Goal: Transaction & Acquisition: Purchase product/service

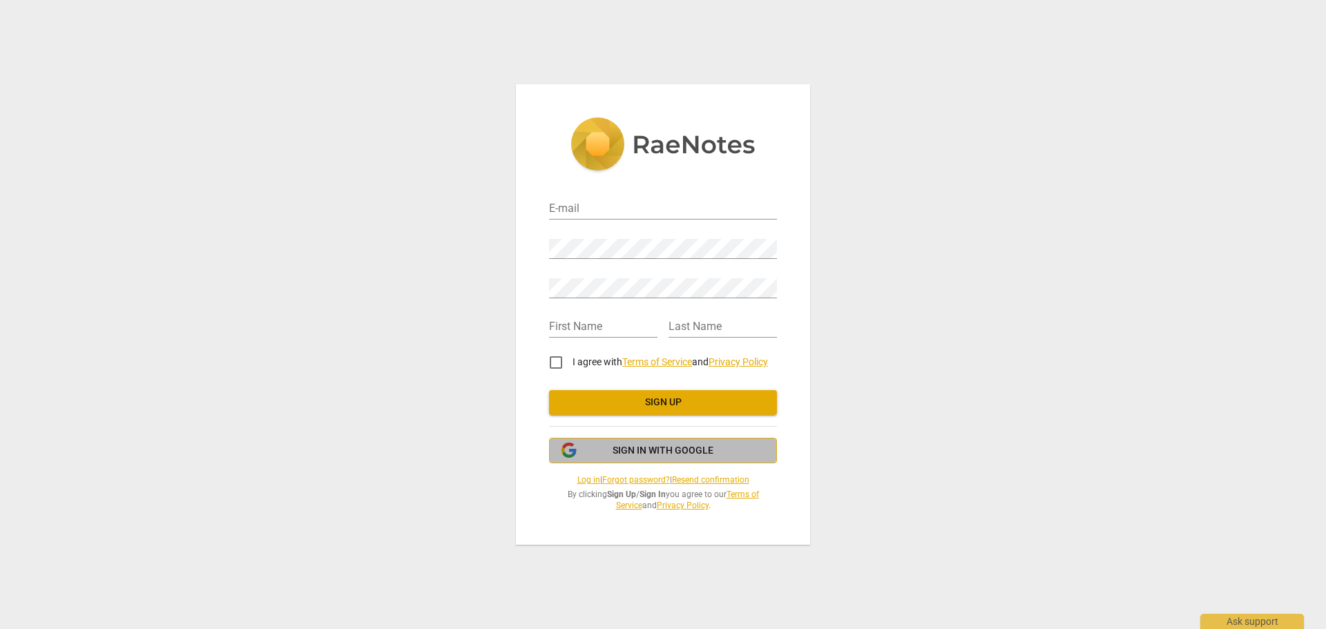
click at [621, 454] on span "Sign in with Google" at bounding box center [663, 451] width 101 height 14
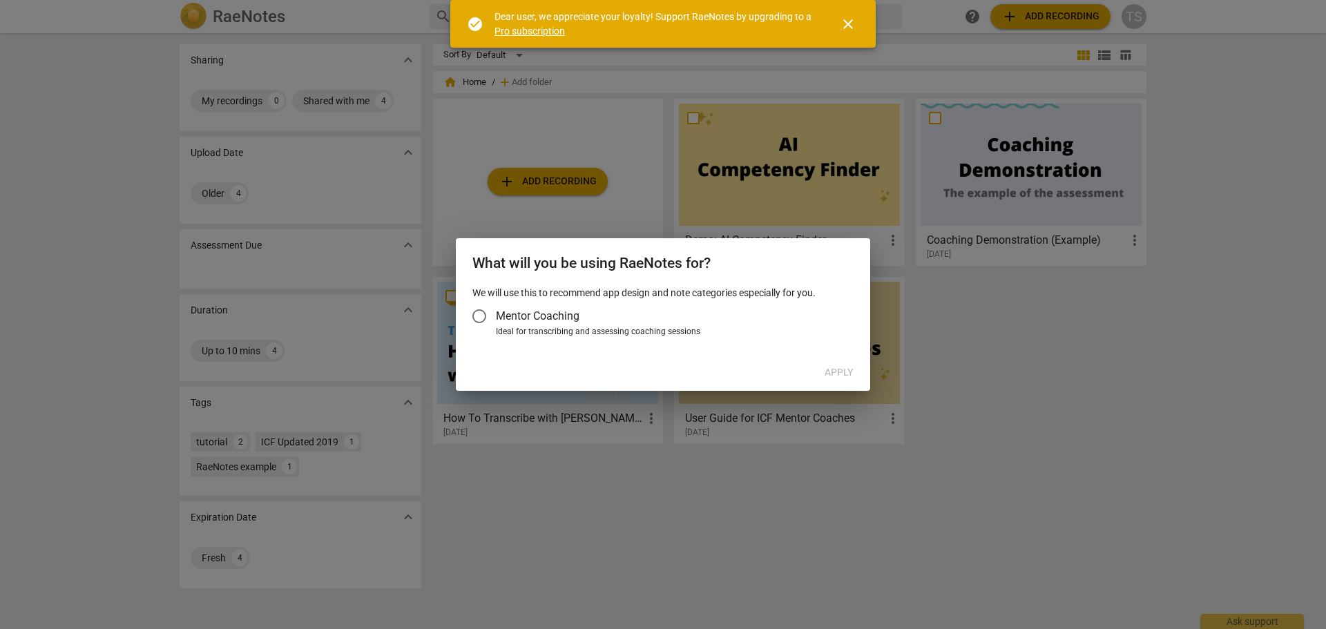
click at [541, 314] on span "Mentor Coaching" at bounding box center [538, 316] width 84 height 16
click at [496, 314] on input "Mentor Coaching" at bounding box center [479, 316] width 33 height 33
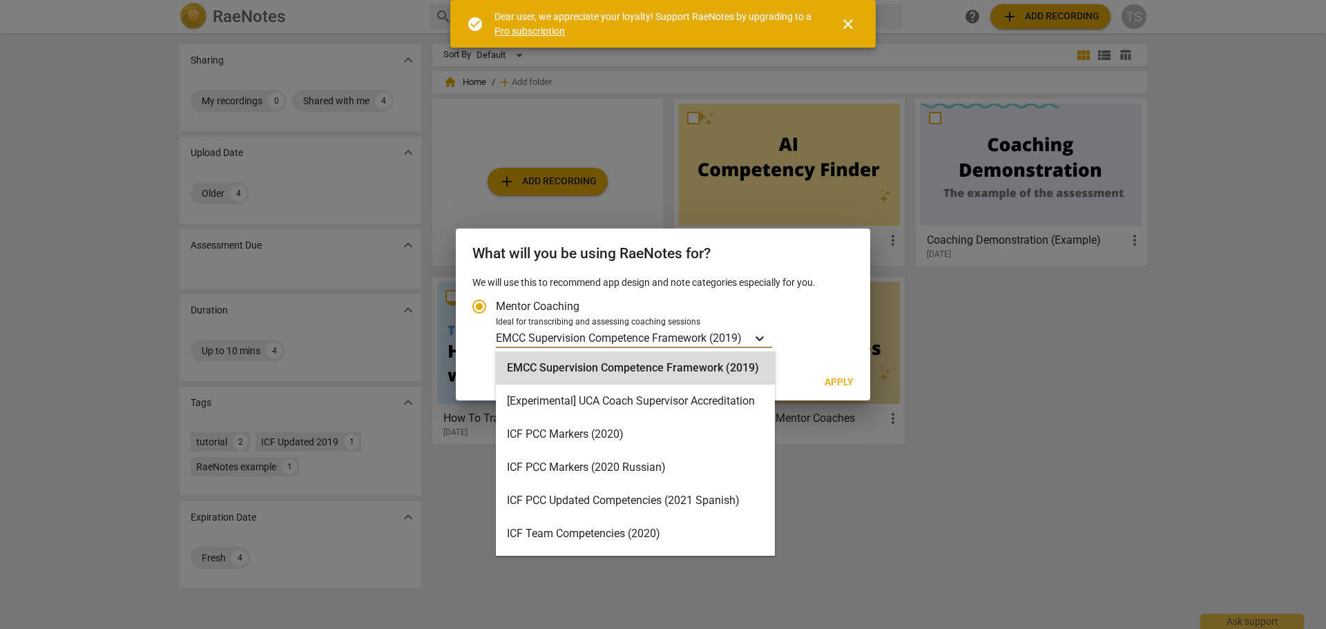
click at [752, 332] on div "Account type" at bounding box center [759, 338] width 25 height 20
click at [0, 0] on input "Ideal for transcribing and assessing coaching sessions 16 results available. Us…" at bounding box center [0, 0] width 0 height 0
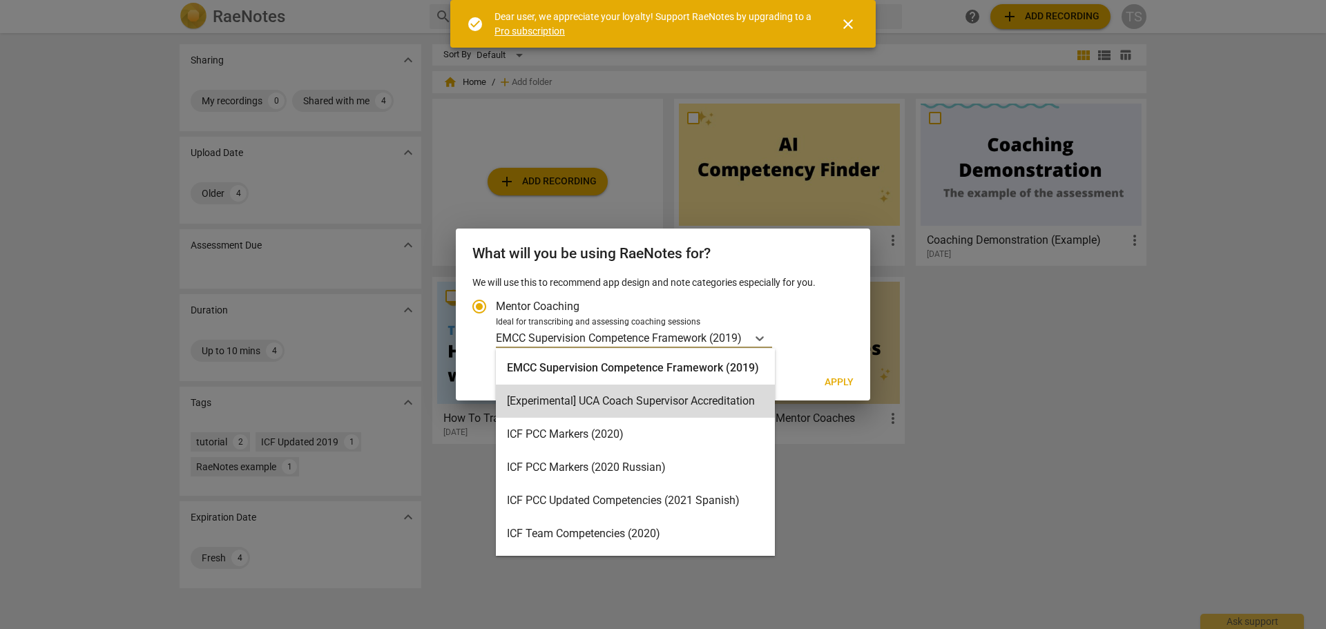
click at [805, 331] on div "16 results available. Use Up and Down to choose options, press Enter to select …" at bounding box center [673, 338] width 354 height 20
click at [0, 0] on input "Ideal for transcribing and assessing coaching sessions 16 results available. Us…" at bounding box center [0, 0] width 0 height 0
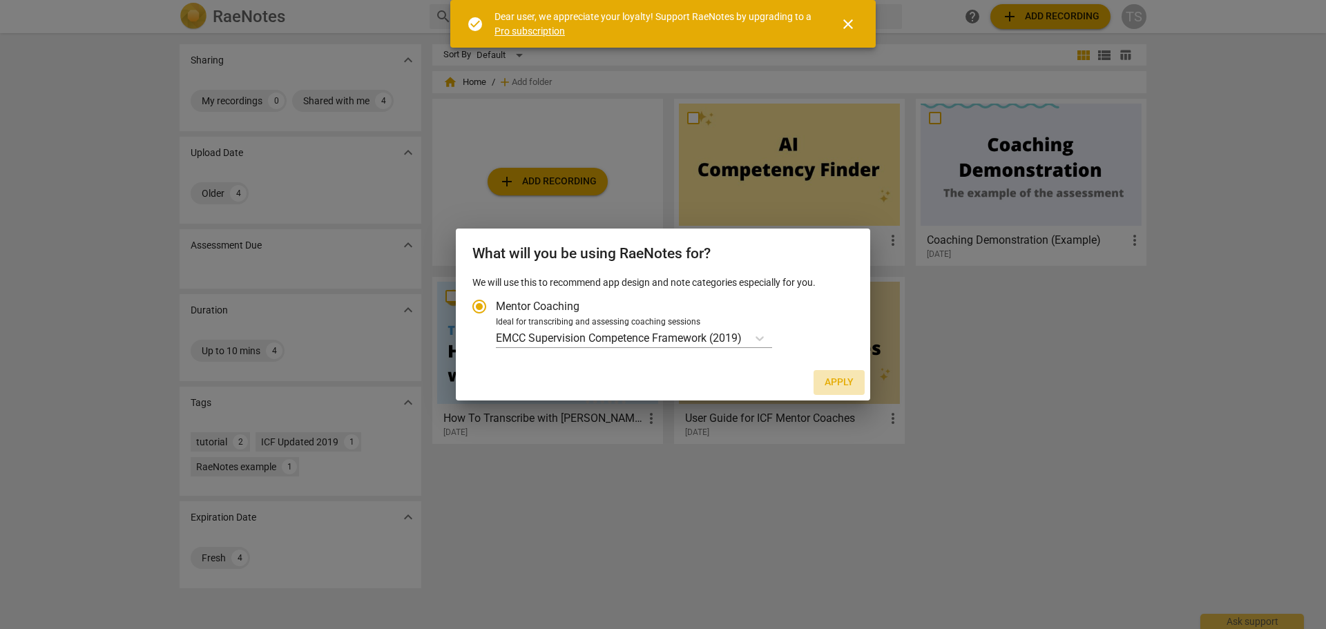
click at [847, 389] on span "Apply" at bounding box center [839, 383] width 29 height 14
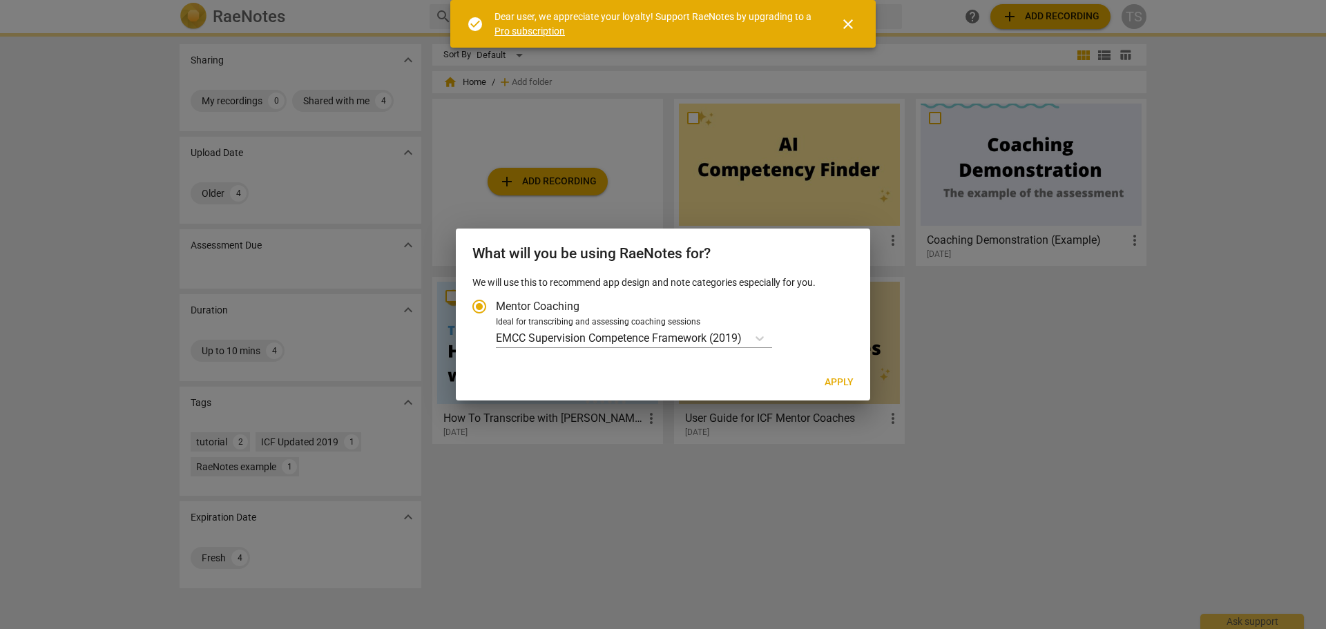
radio input "false"
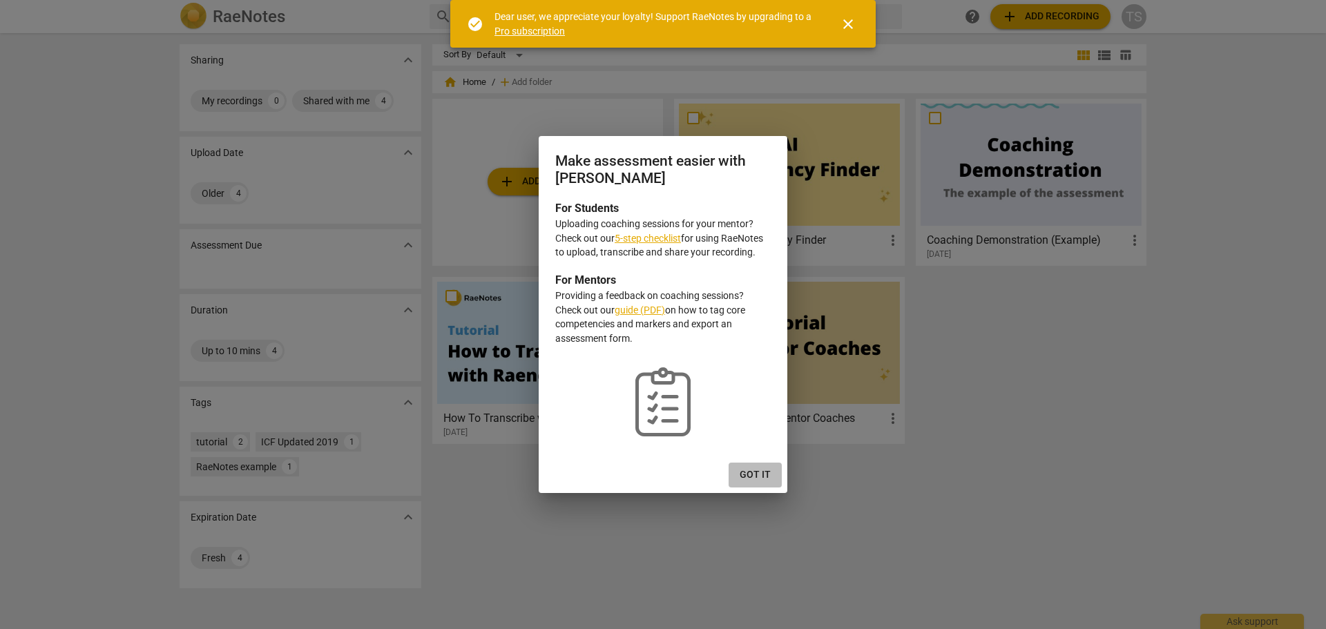
click at [745, 474] on span "Got it" at bounding box center [755, 475] width 31 height 14
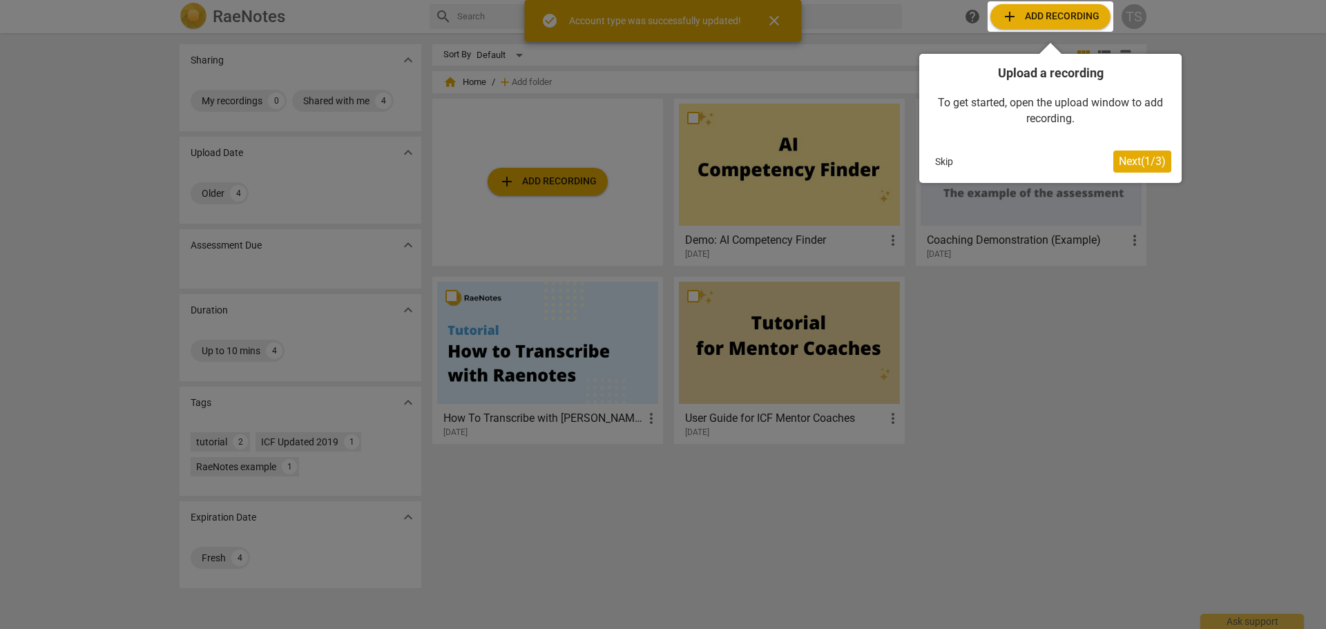
click at [944, 165] on button "Skip" at bounding box center [943, 161] width 29 height 21
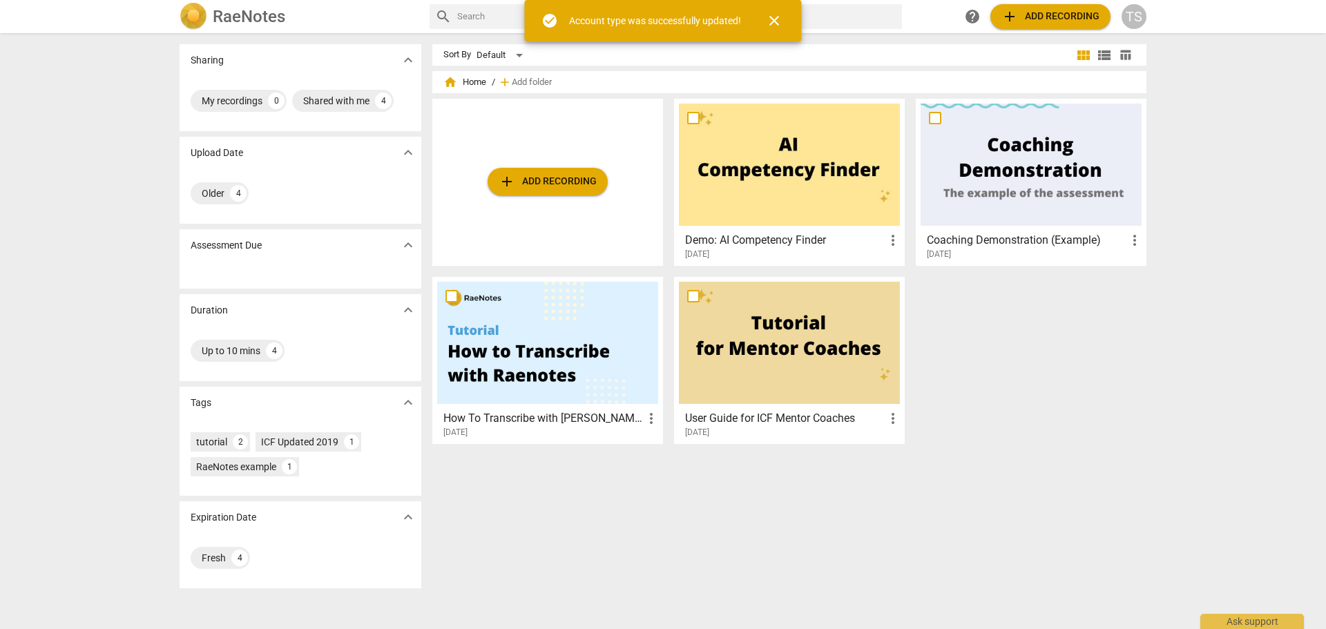
click at [771, 21] on span "close" at bounding box center [774, 20] width 17 height 17
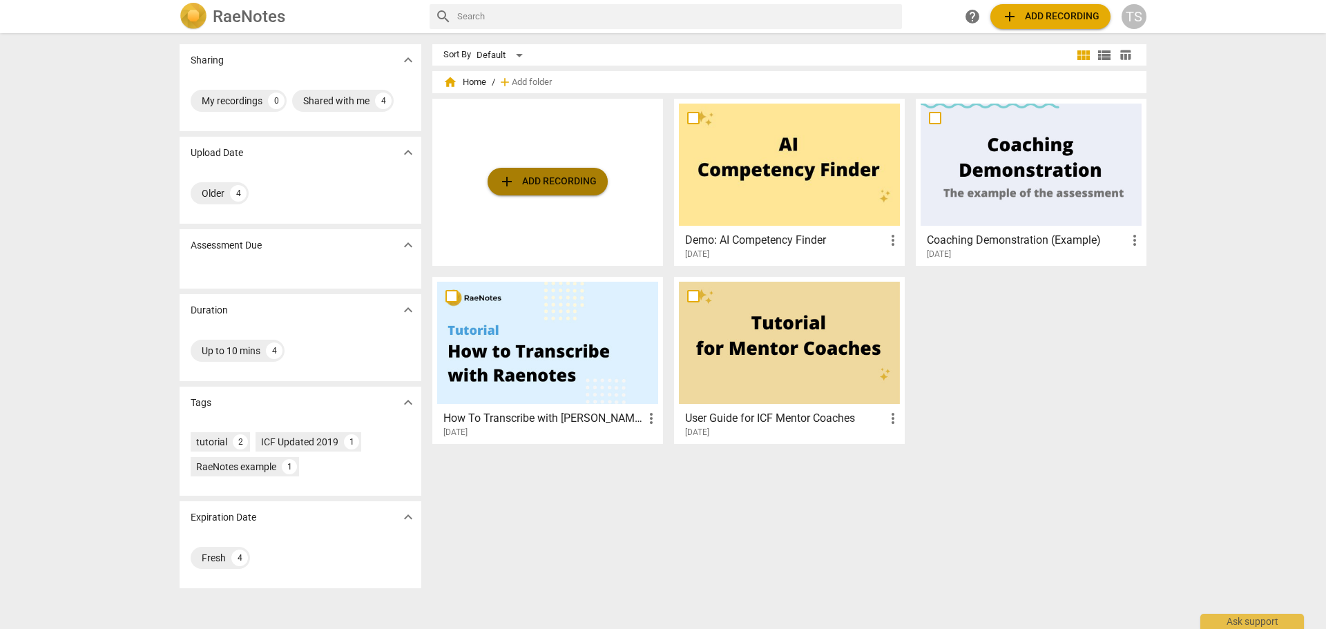
click at [548, 183] on span "add Add recording" at bounding box center [548, 181] width 98 height 17
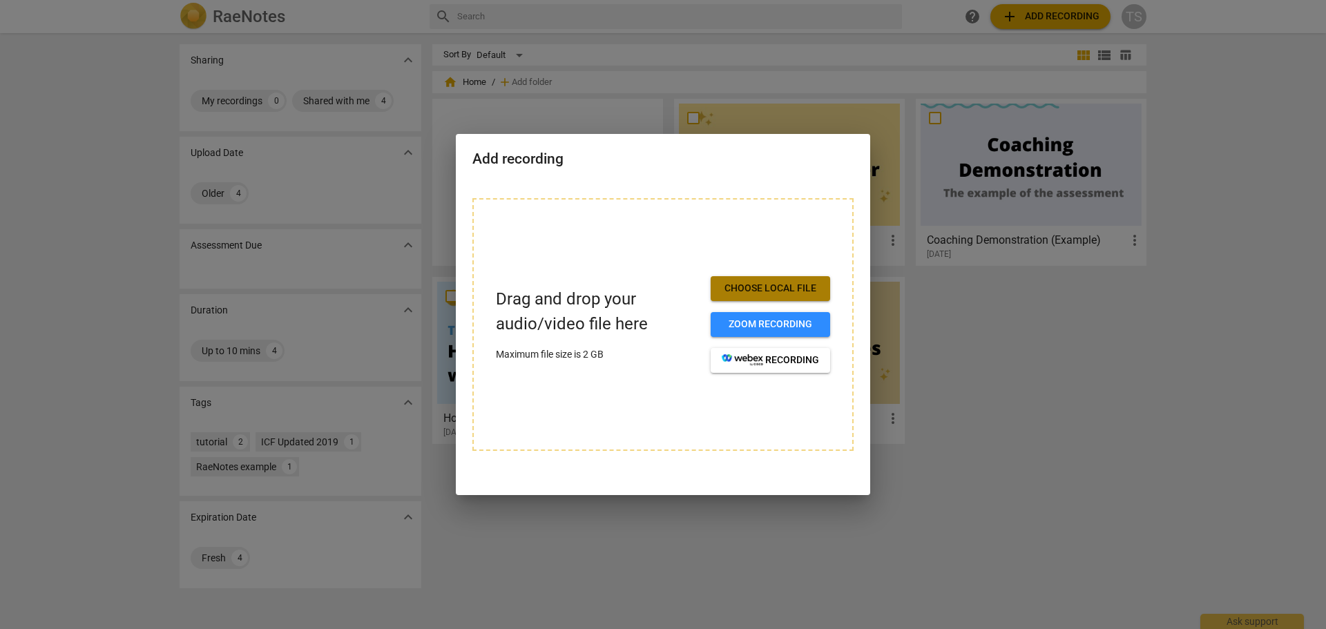
click at [753, 288] on span "Choose local file" at bounding box center [770, 289] width 97 height 14
click at [786, 280] on button "Choose local file" at bounding box center [770, 288] width 119 height 25
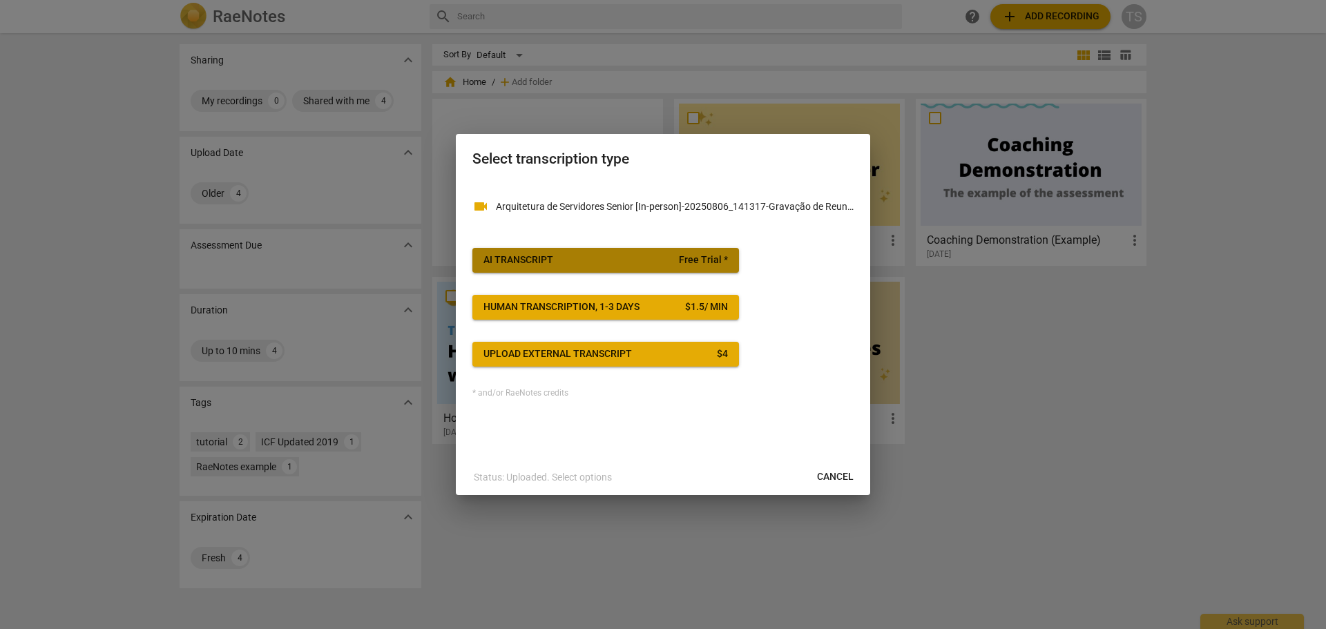
click at [621, 262] on span "AI Transcript Free Trial *" at bounding box center [605, 260] width 244 height 14
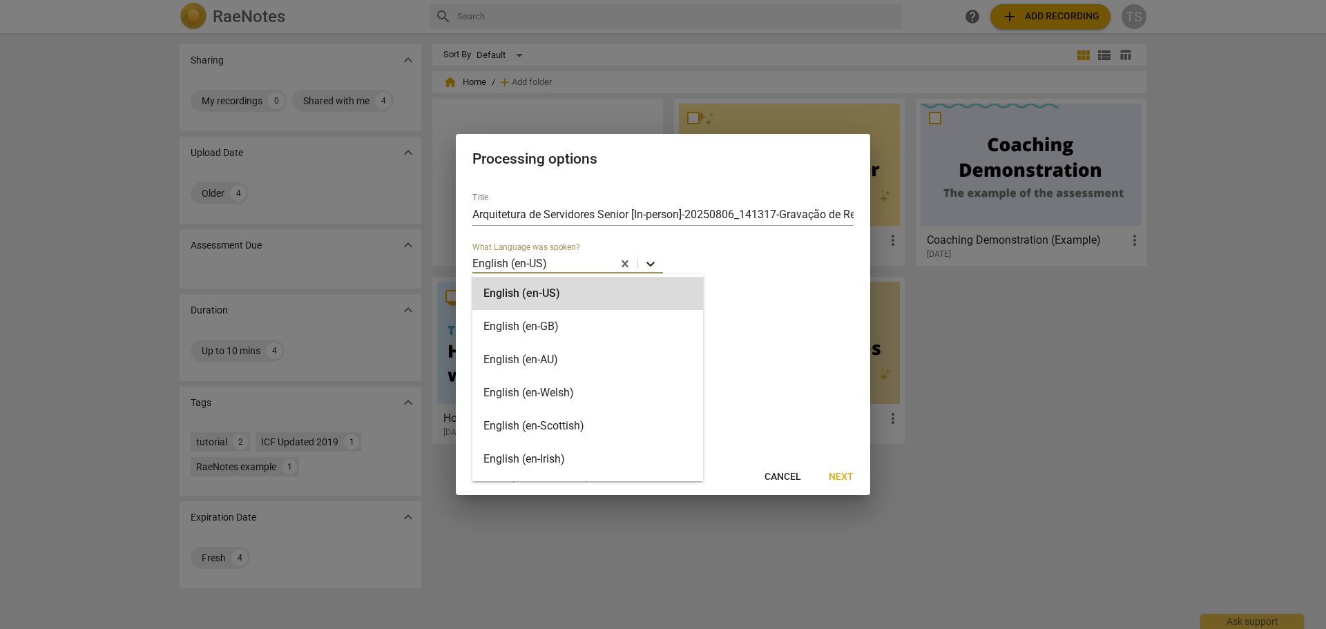
click at [655, 261] on icon at bounding box center [651, 264] width 14 height 14
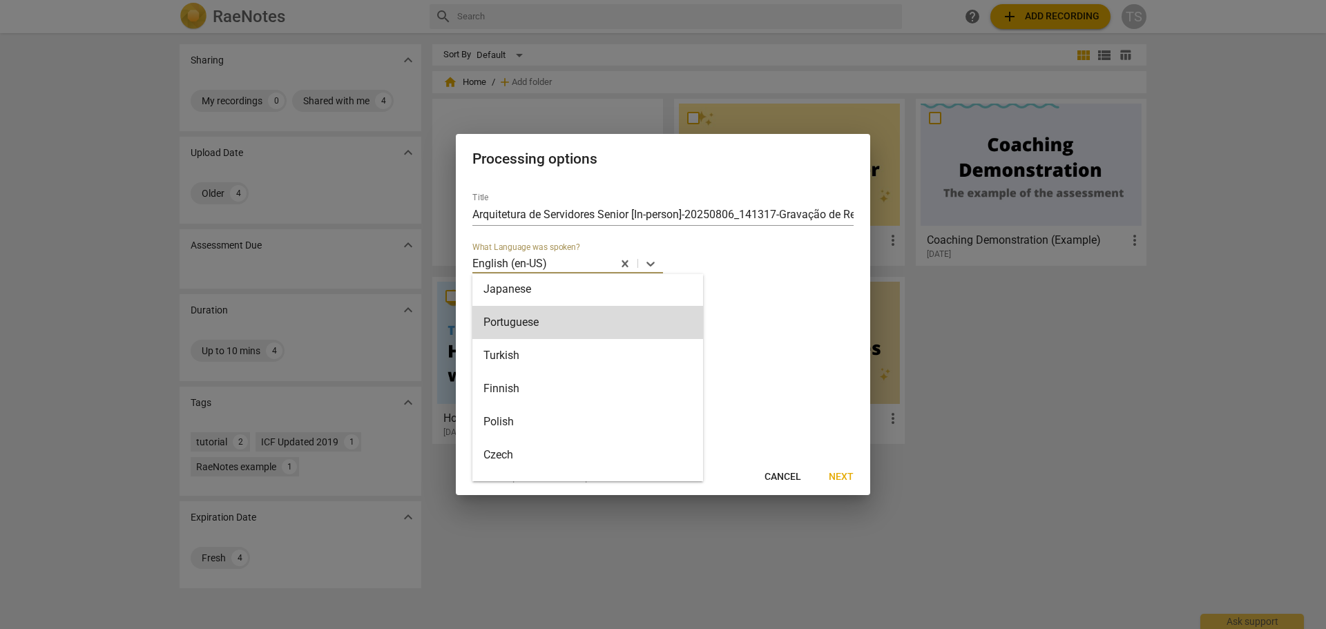
scroll to position [635, 0]
click at [523, 314] on div "Portuguese" at bounding box center [587, 321] width 231 height 33
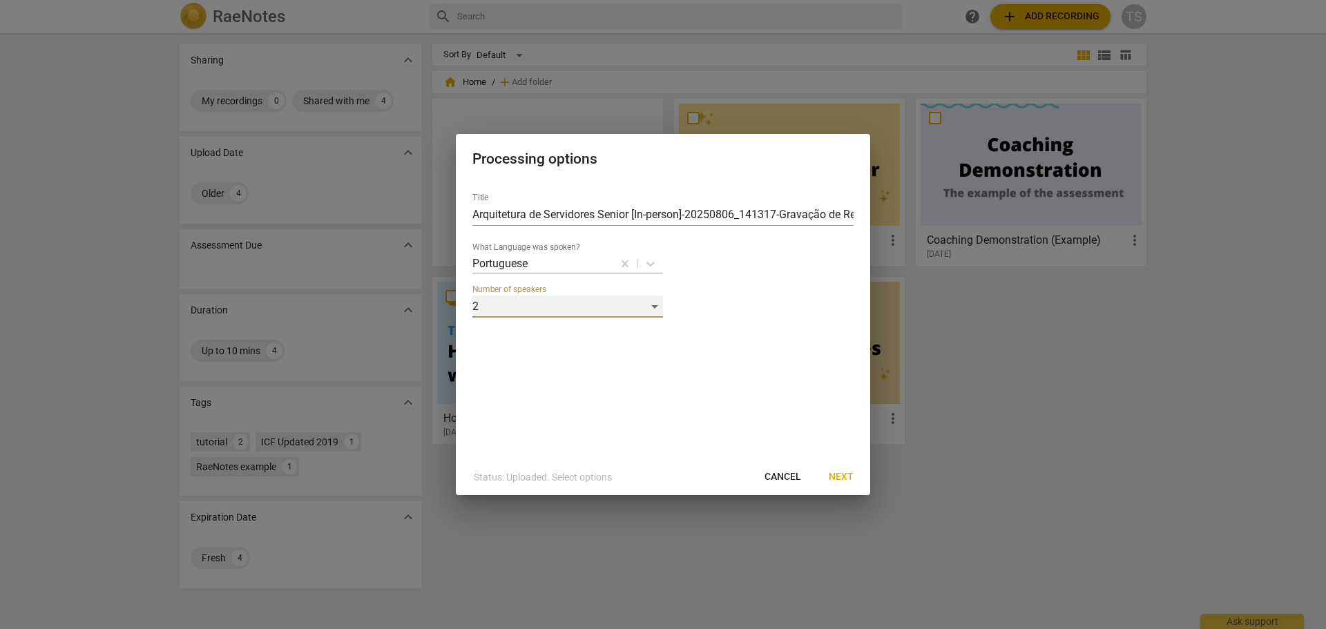
click at [645, 311] on div "2" at bounding box center [567, 307] width 191 height 22
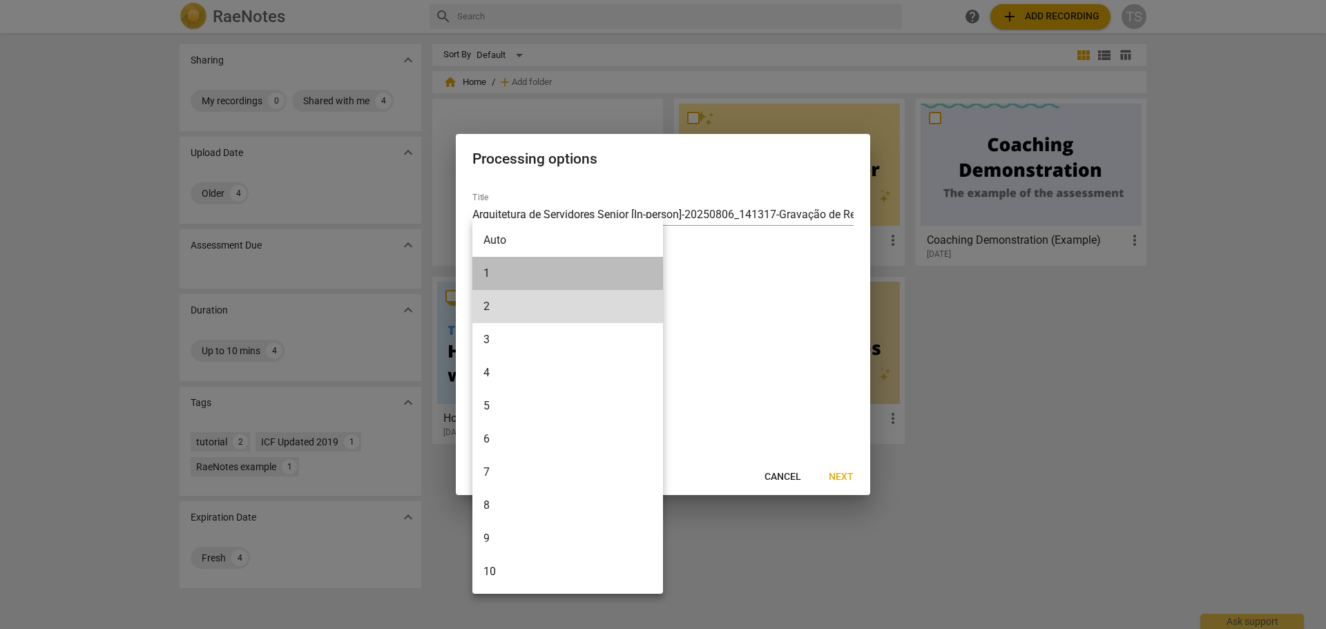
click at [575, 285] on li "1" at bounding box center [567, 273] width 191 height 33
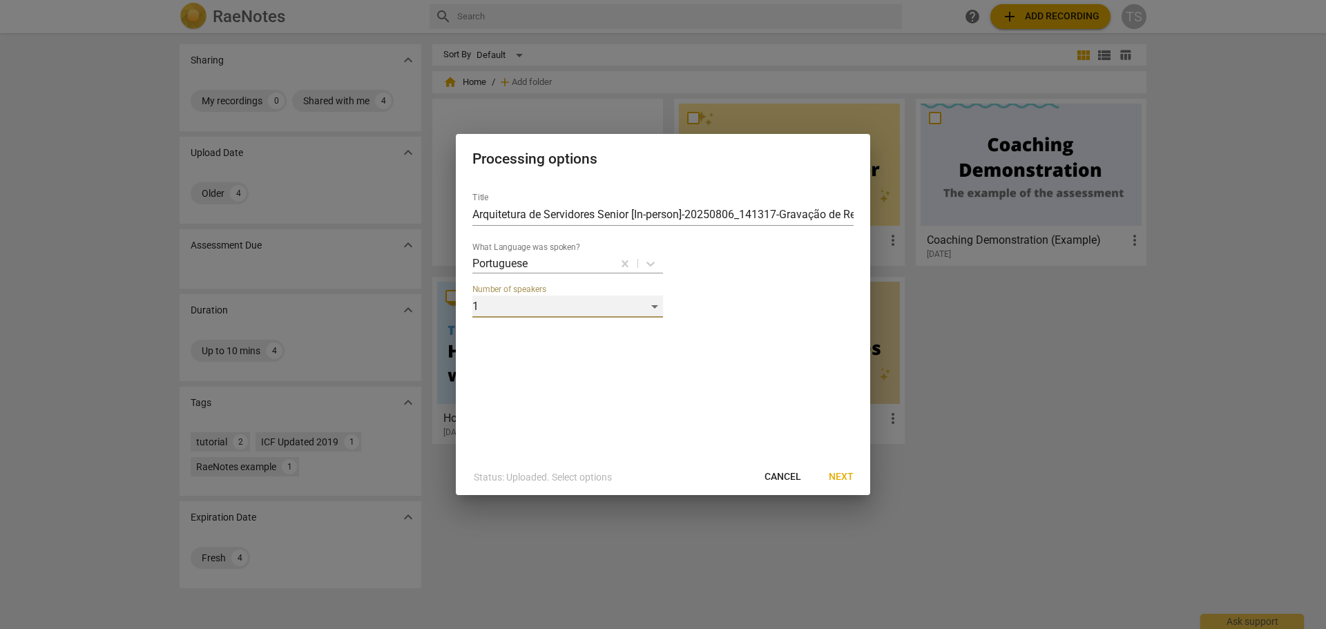
click at [625, 299] on div "1" at bounding box center [567, 307] width 191 height 22
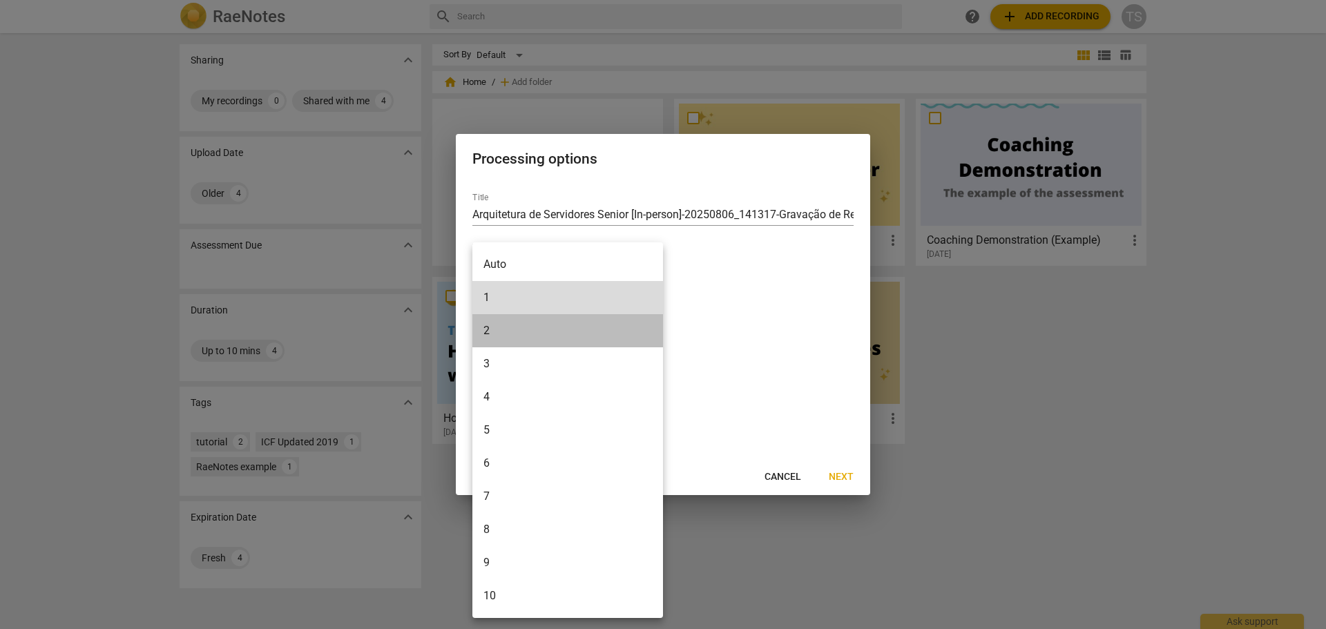
click at [537, 318] on li "2" at bounding box center [567, 330] width 191 height 33
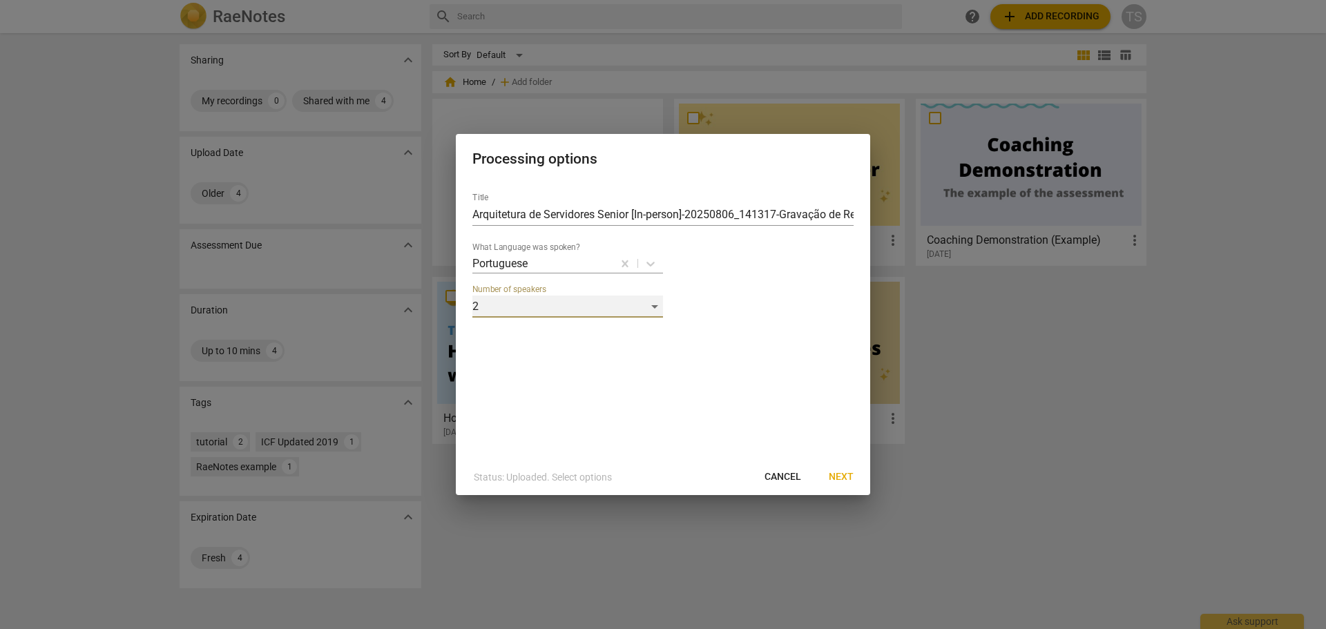
click at [646, 300] on div "2" at bounding box center [567, 307] width 191 height 22
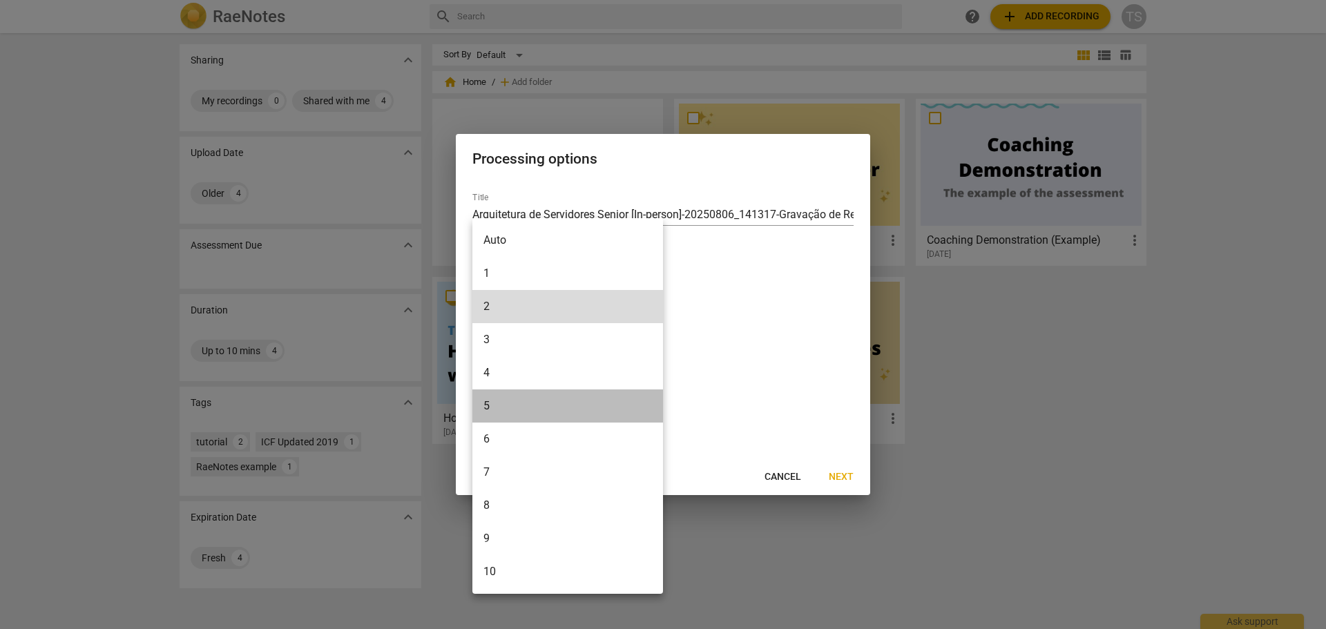
click at [578, 394] on li "5" at bounding box center [567, 405] width 191 height 33
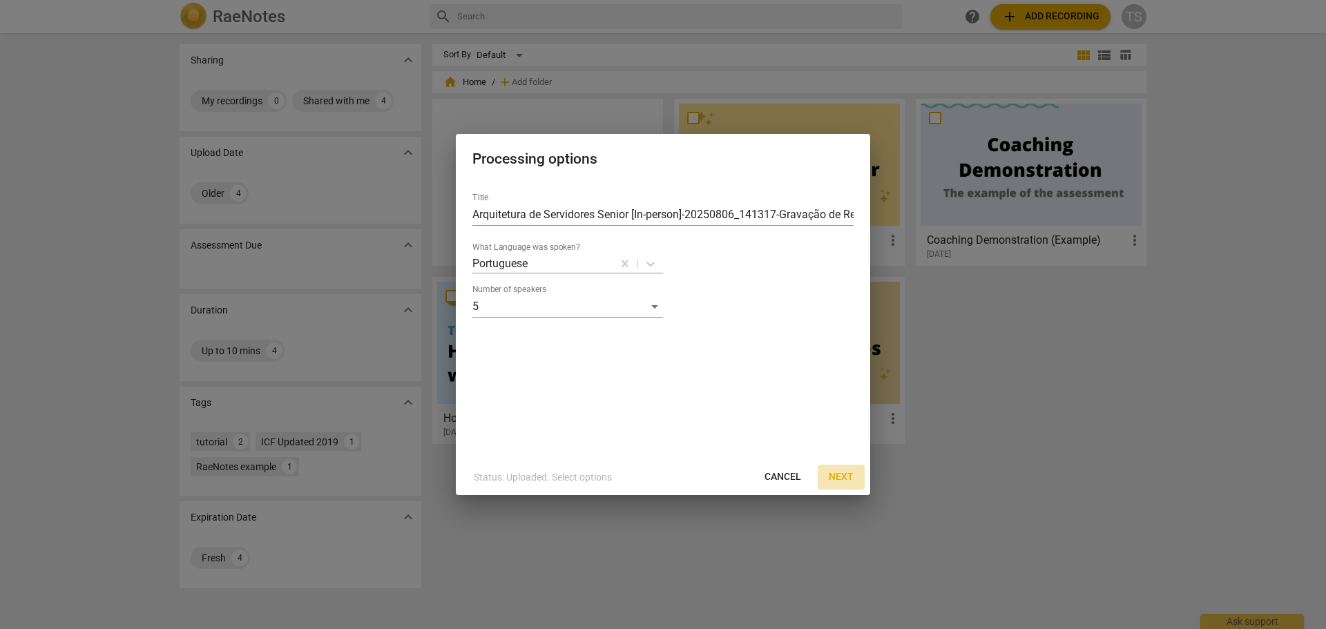
click at [834, 472] on span "Next" at bounding box center [841, 477] width 25 height 14
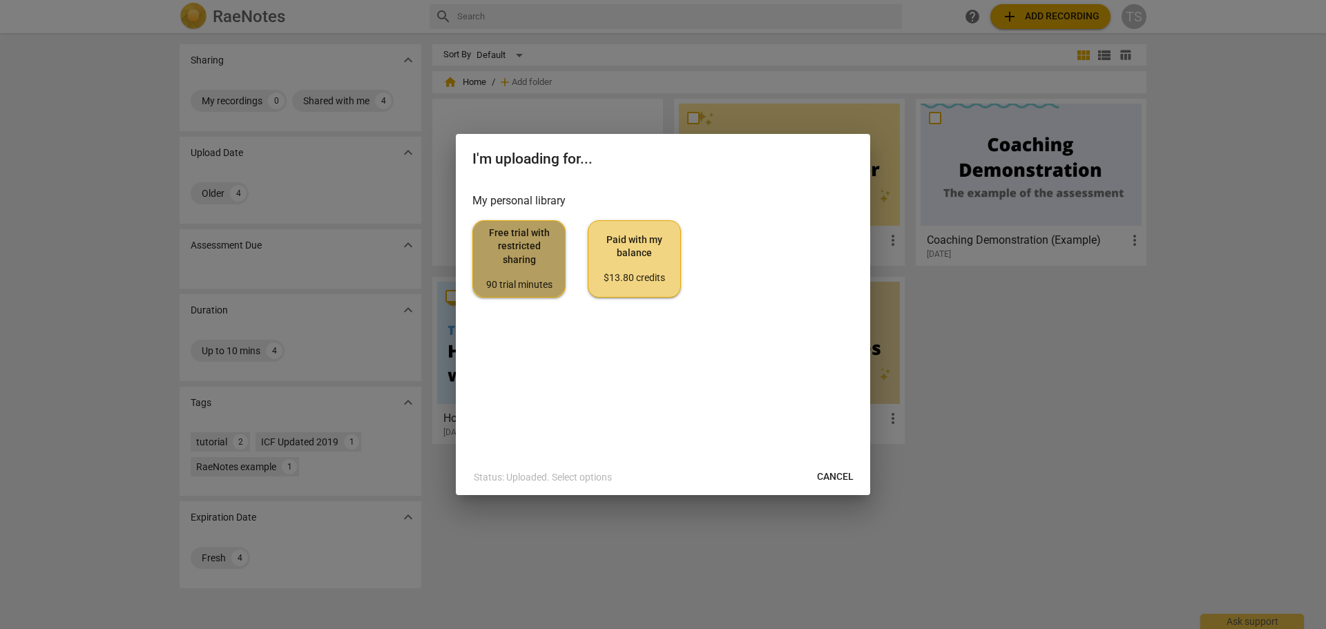
click at [509, 273] on span "Free trial with restricted sharing 90 trial minutes" at bounding box center [519, 258] width 70 height 65
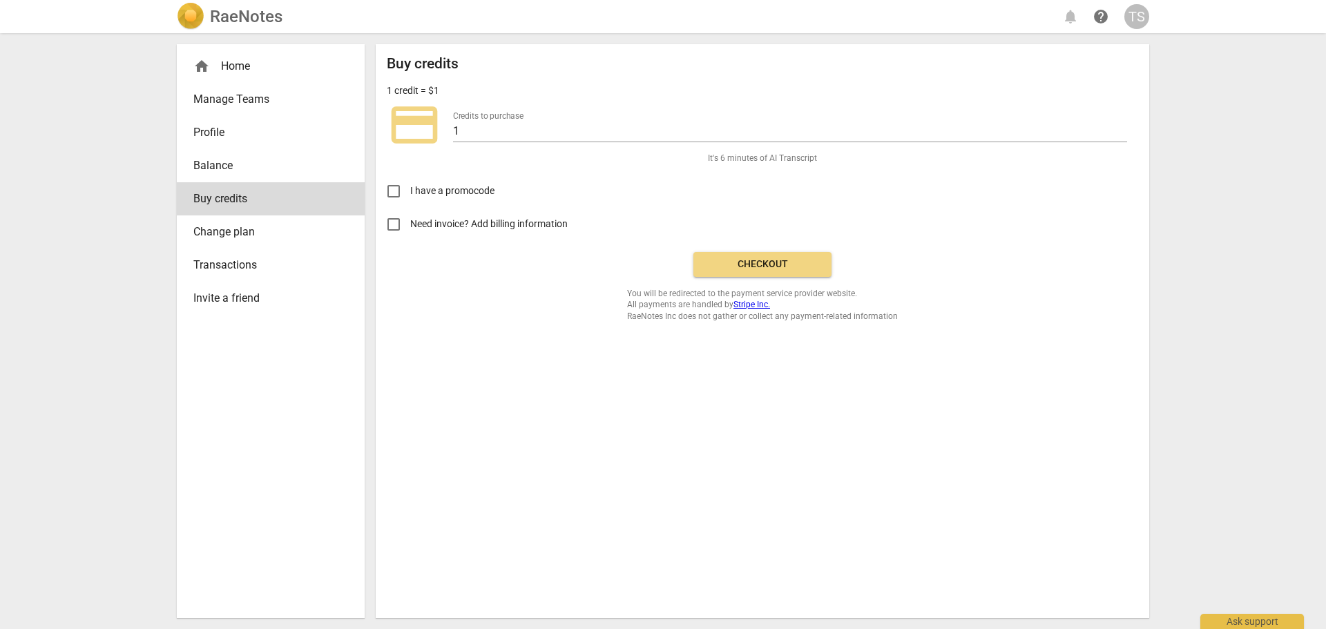
click at [217, 134] on span "Profile" at bounding box center [265, 132] width 144 height 17
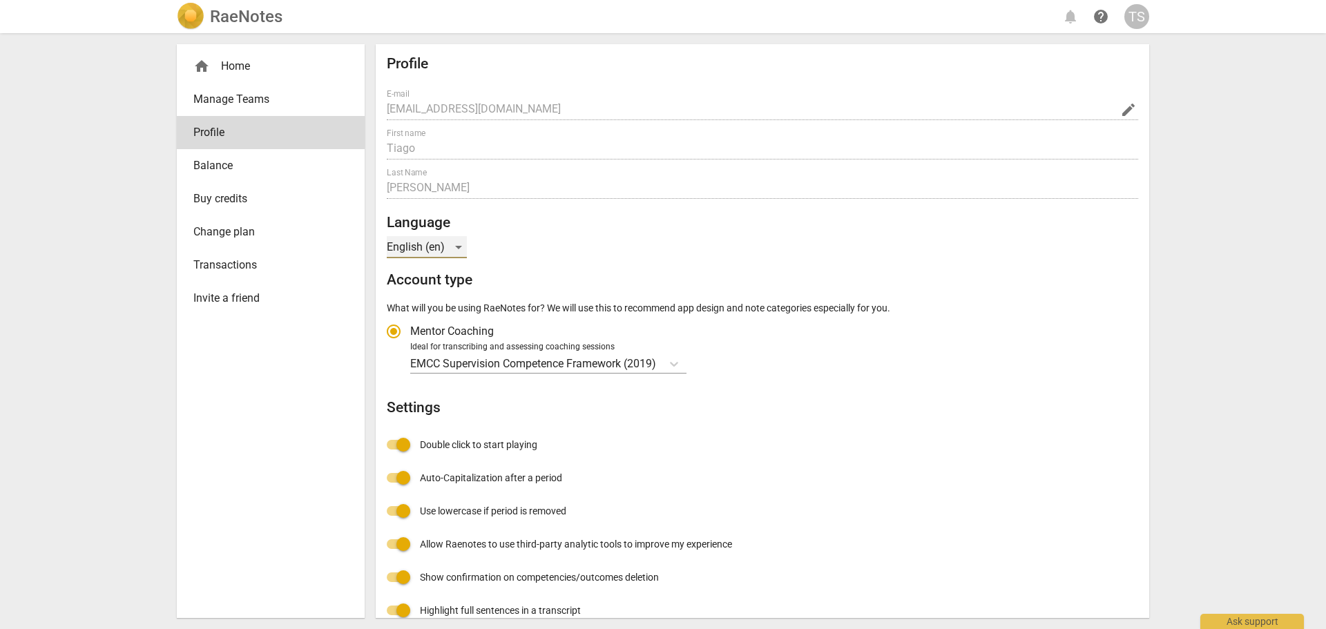
click at [461, 251] on div "English (en)" at bounding box center [427, 247] width 80 height 22
click at [619, 278] on div at bounding box center [663, 314] width 1326 height 629
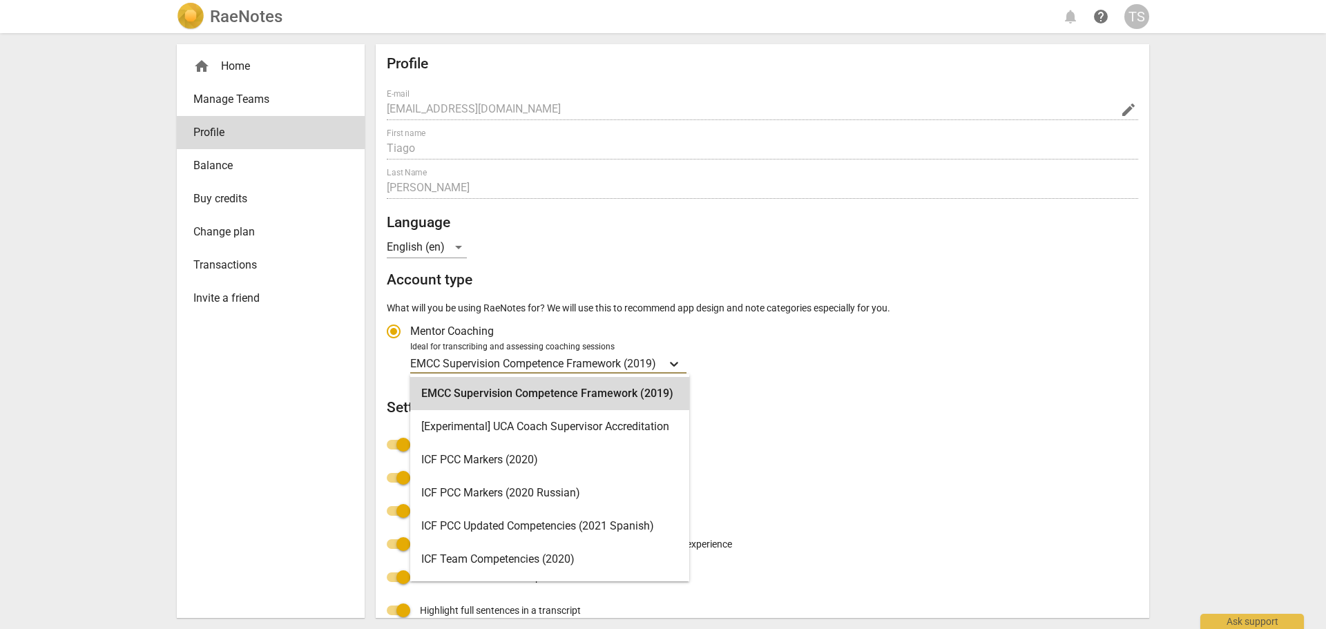
click at [672, 367] on icon "Account type" at bounding box center [674, 364] width 14 height 14
click at [0, 0] on input "Ideal for transcribing and assessing coaching sessions 16 results available. Us…" at bounding box center [0, 0] width 0 height 0
click at [627, 414] on div "[Experimental] UCA Coach Supervisor Accreditation" at bounding box center [549, 426] width 279 height 33
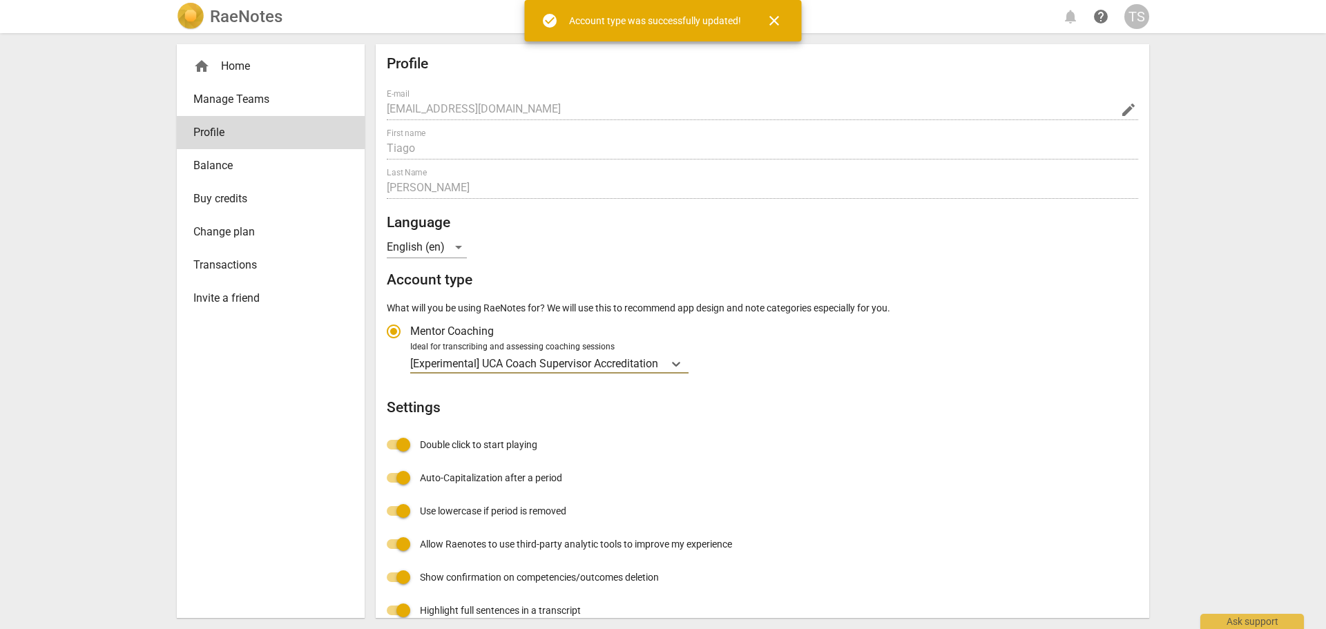
radio input "false"
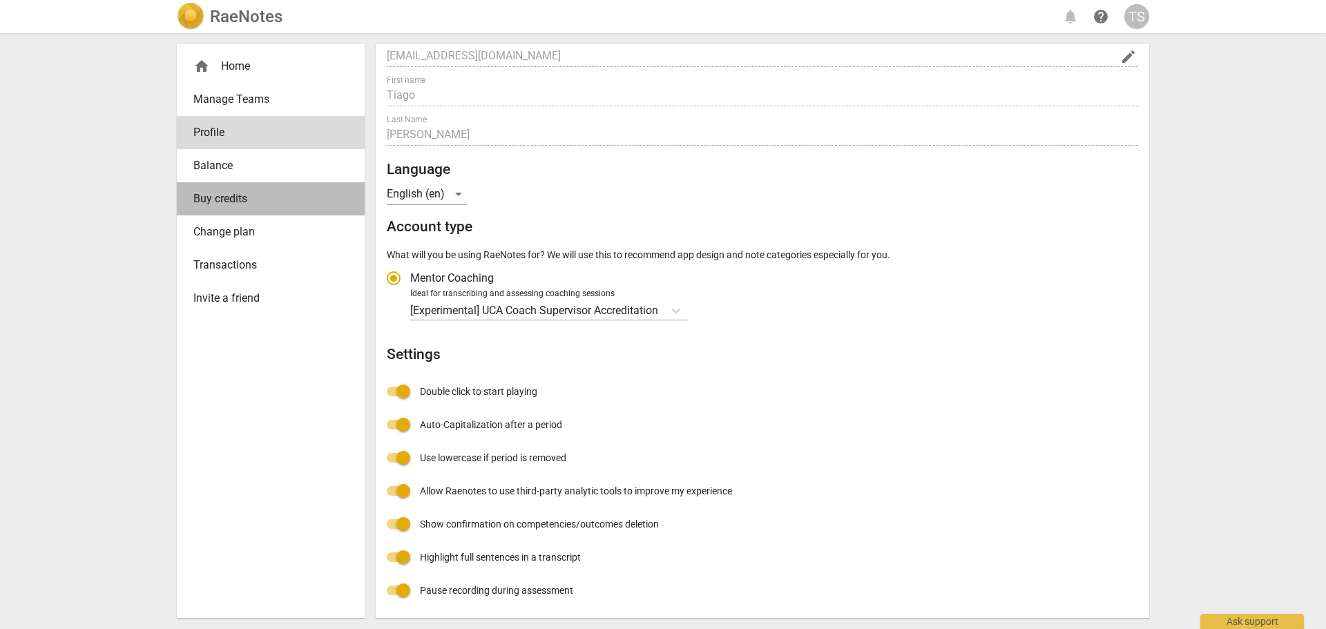
click at [206, 193] on span "Buy credits" at bounding box center [265, 199] width 144 height 17
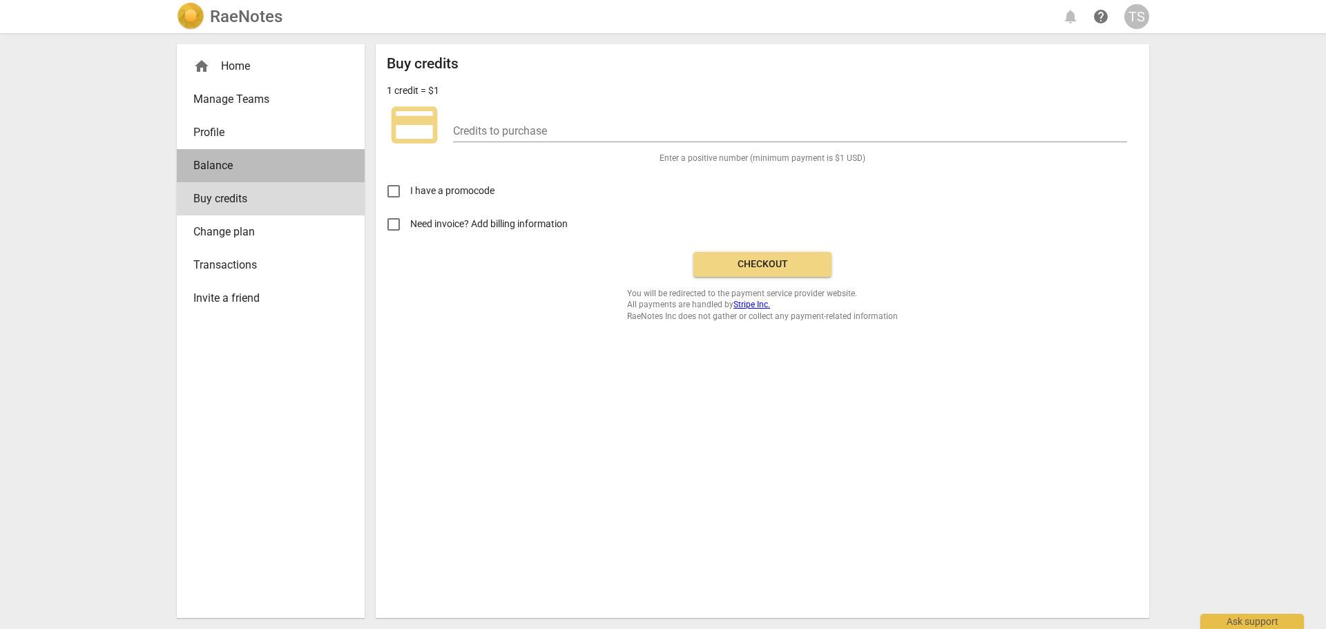
click at [207, 171] on span "Balance" at bounding box center [265, 165] width 144 height 17
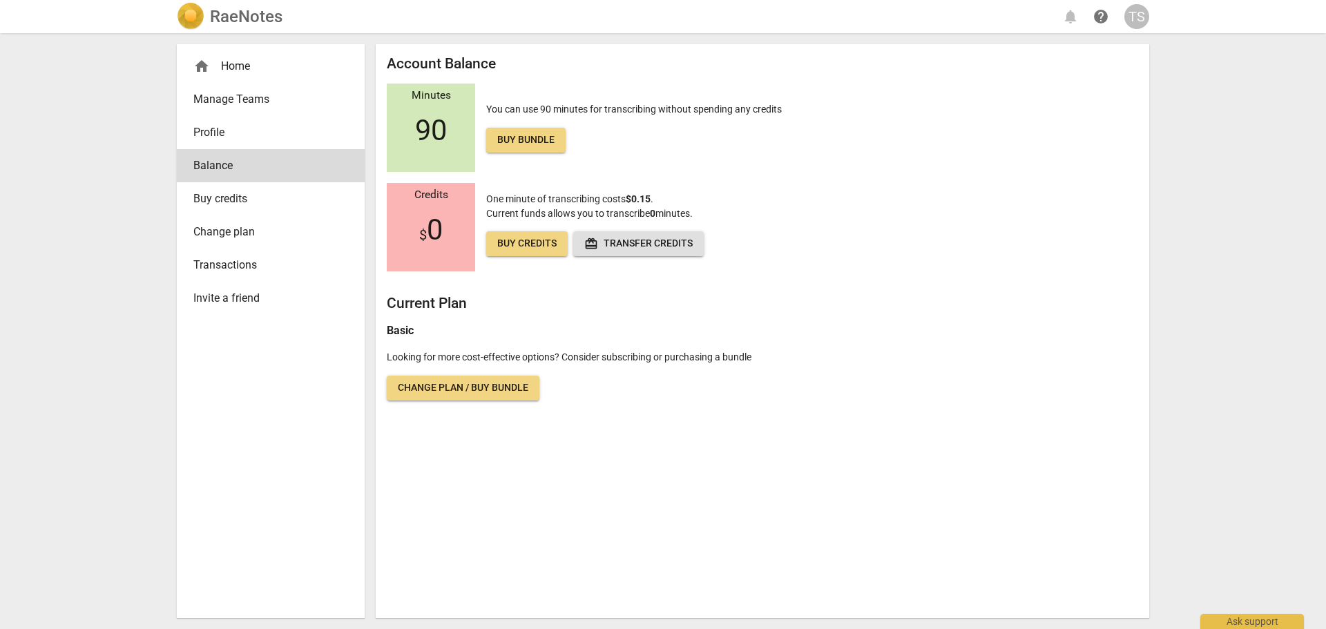
click at [508, 131] on link "Buy bundle" at bounding box center [525, 140] width 79 height 25
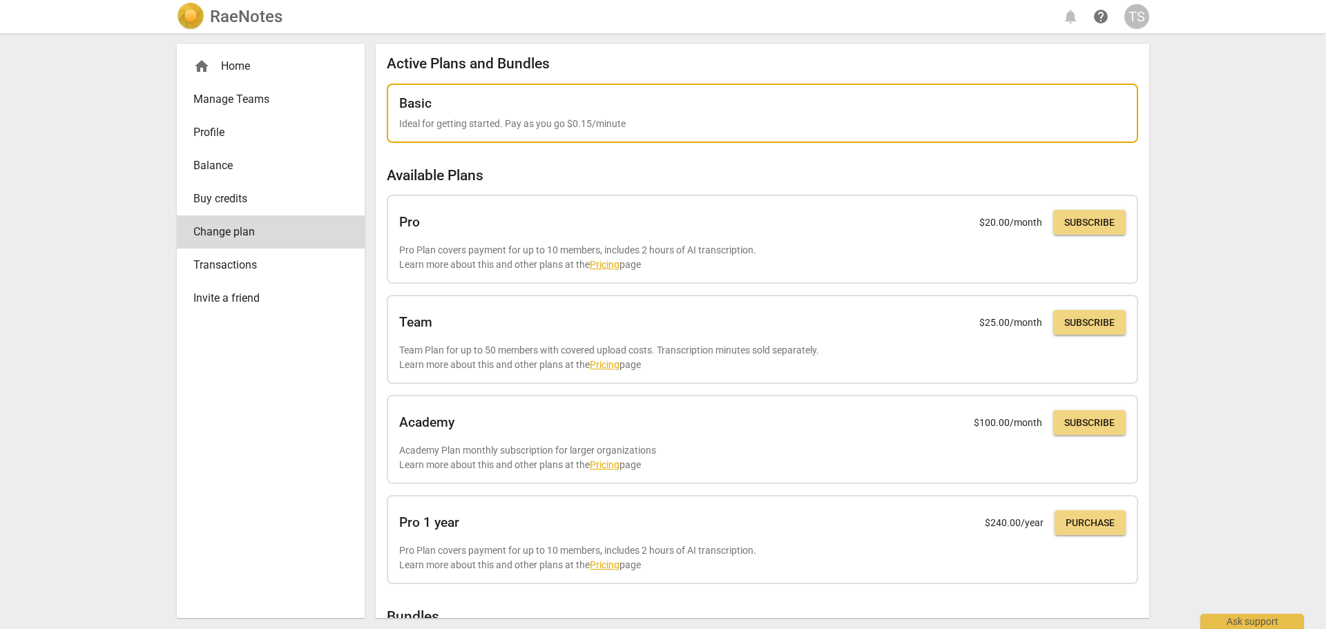
click at [456, 110] on div "Basic" at bounding box center [762, 103] width 726 height 15
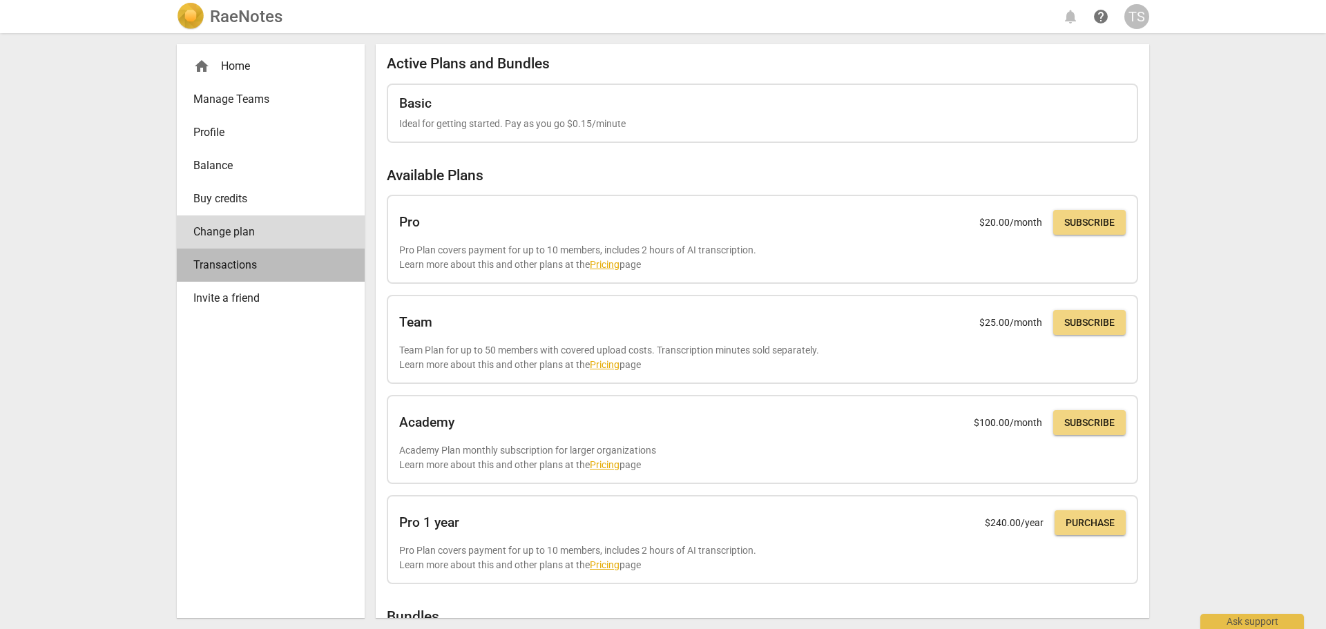
click at [245, 264] on span "Transactions" at bounding box center [265, 265] width 144 height 17
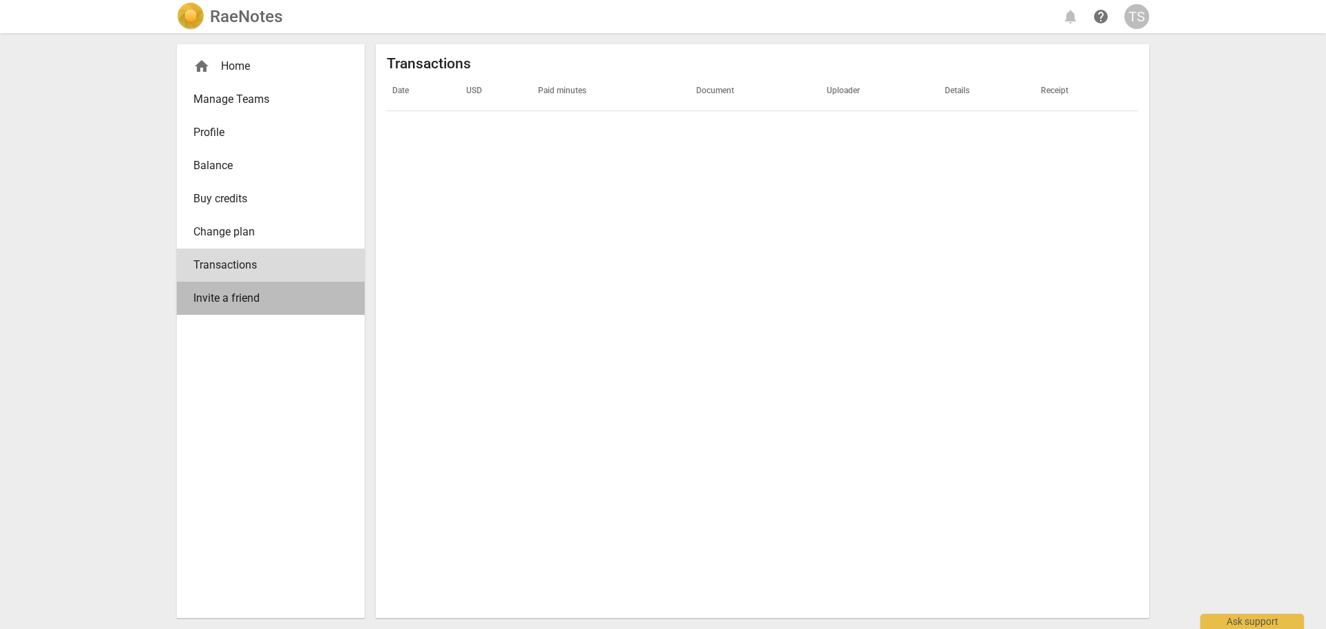
click at [222, 297] on span "Invite a friend" at bounding box center [265, 298] width 144 height 17
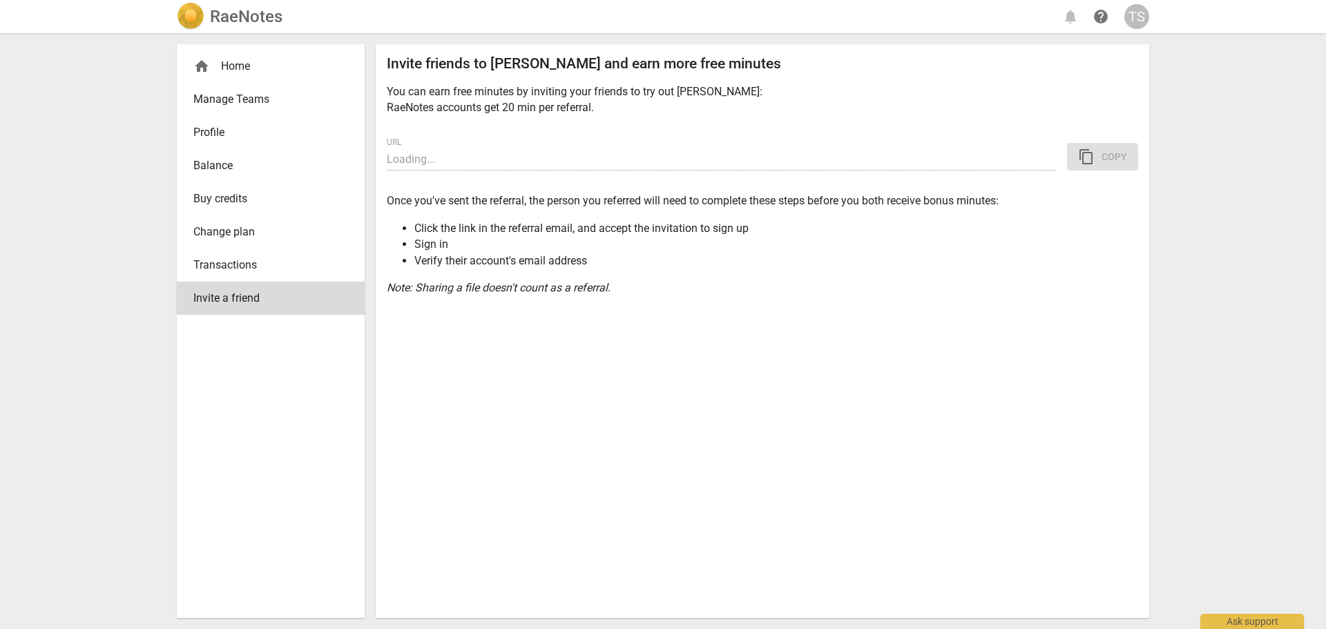
type input "[URL][DOMAIN_NAME]"
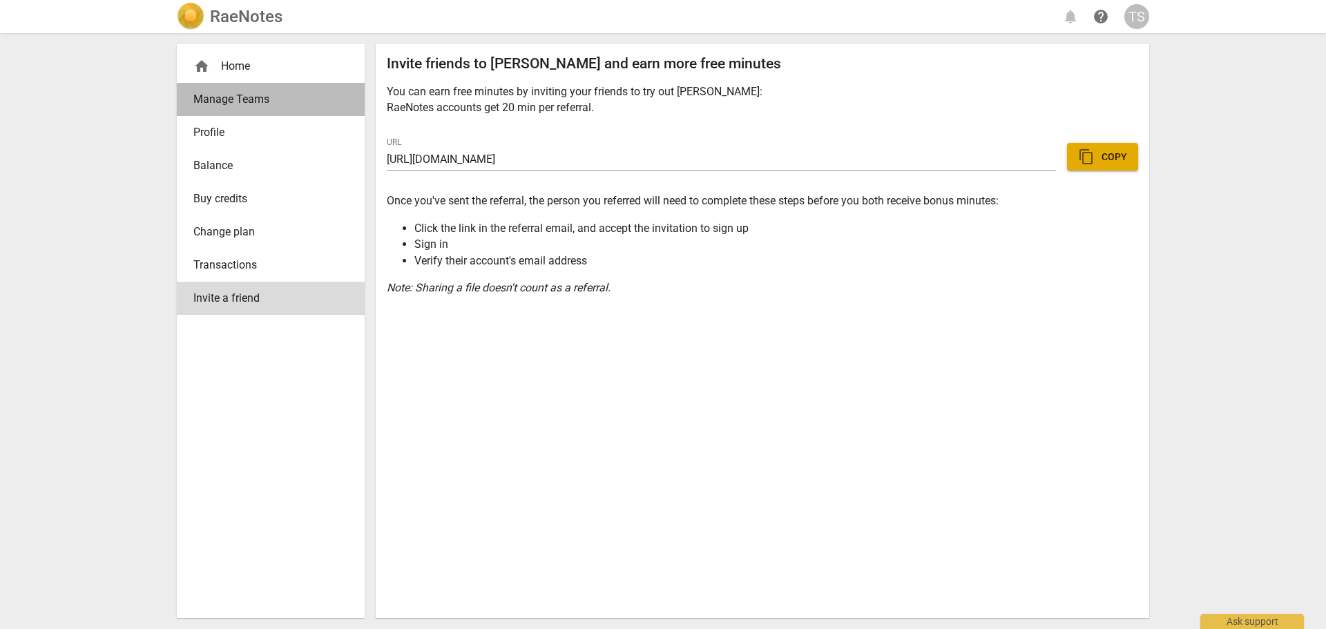
click at [202, 102] on span "Manage Teams" at bounding box center [265, 99] width 144 height 17
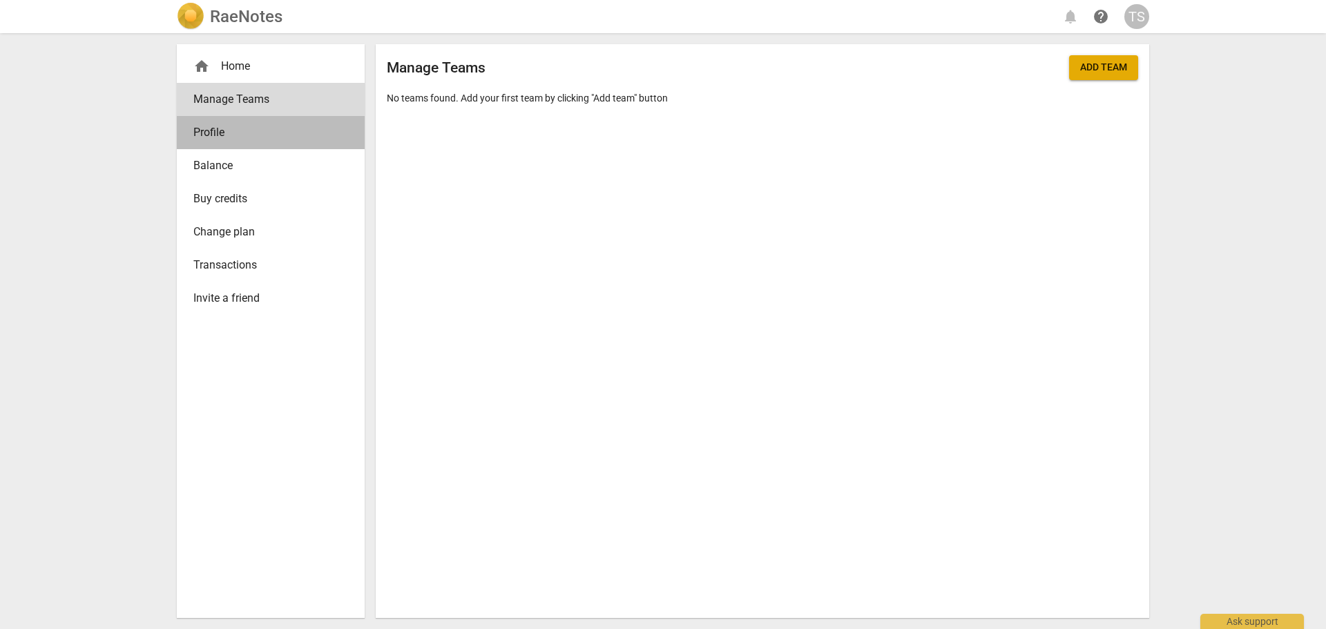
click at [204, 125] on span "Profile" at bounding box center [265, 132] width 144 height 17
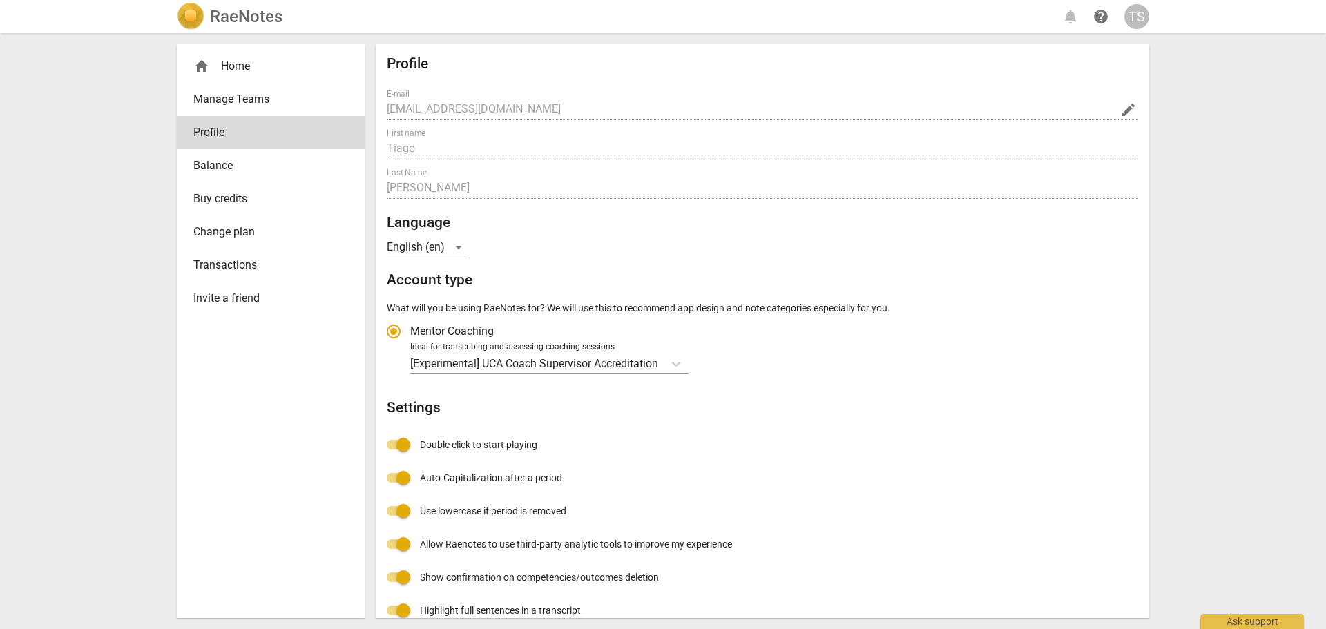
radio input "false"
click at [219, 162] on span "Balance" at bounding box center [265, 165] width 144 height 17
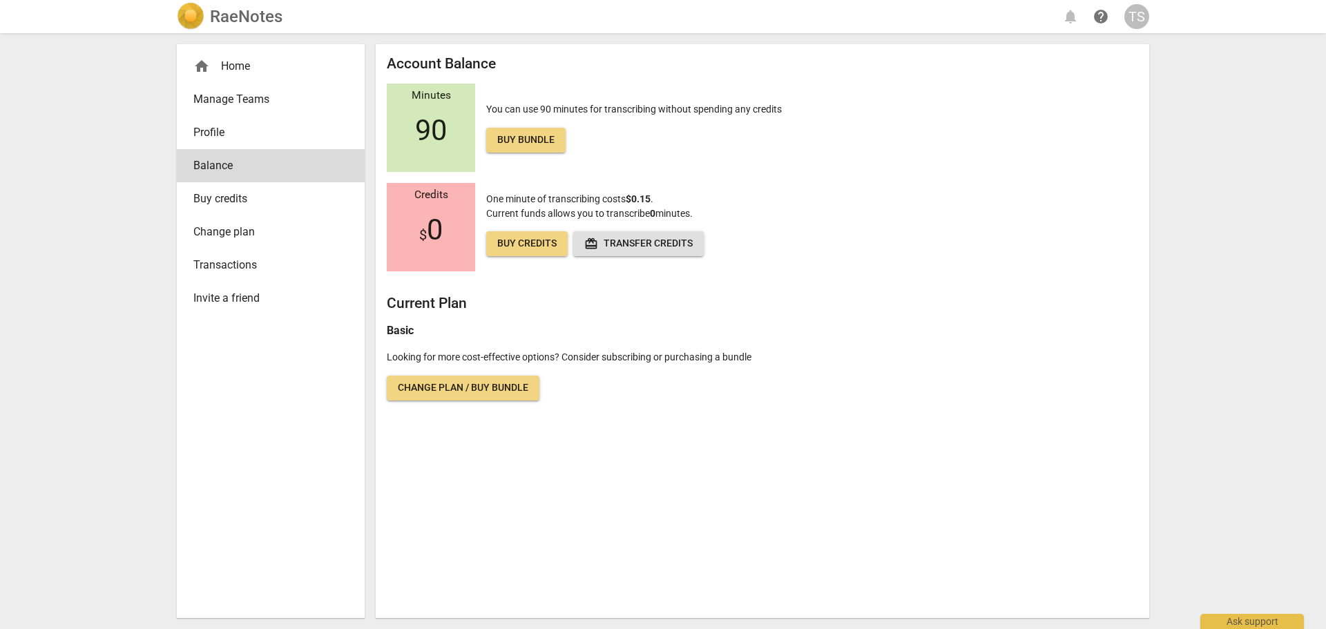
click at [449, 159] on div "Minutes 90" at bounding box center [431, 128] width 88 height 88
click at [444, 381] on span "Change plan / Buy bundle" at bounding box center [463, 388] width 131 height 14
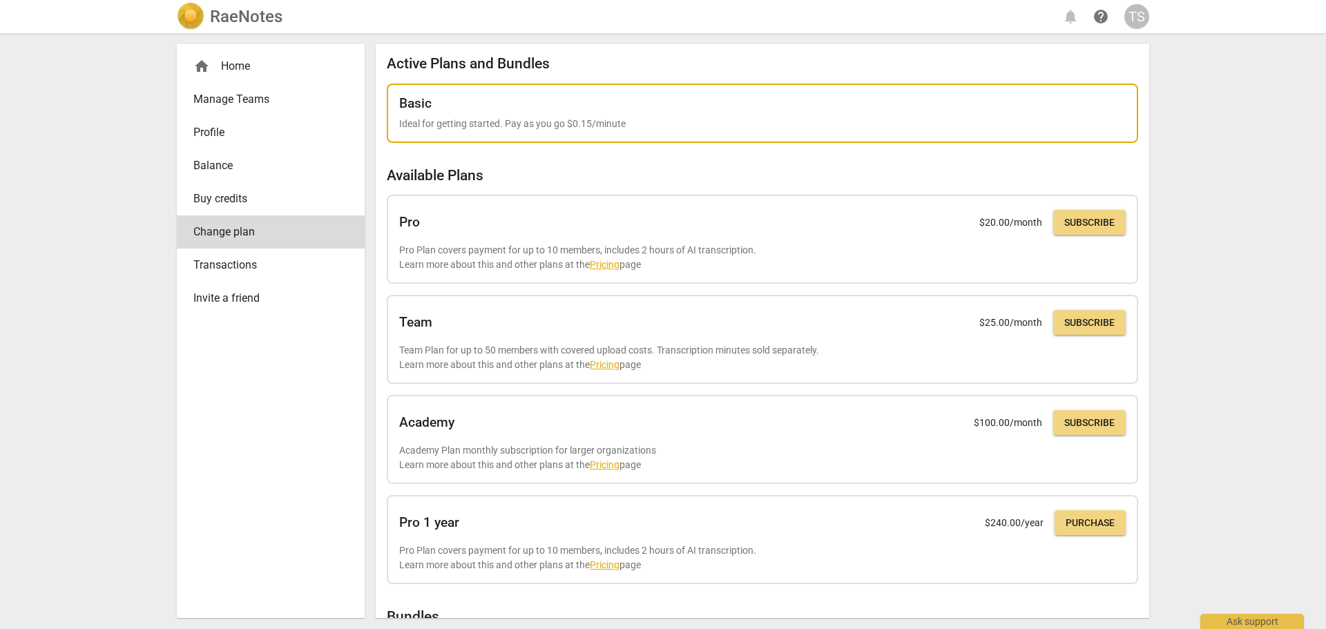
click at [458, 90] on div "Basic Ideal for getting started. Pay as you go $0.15/minute" at bounding box center [762, 114] width 751 height 60
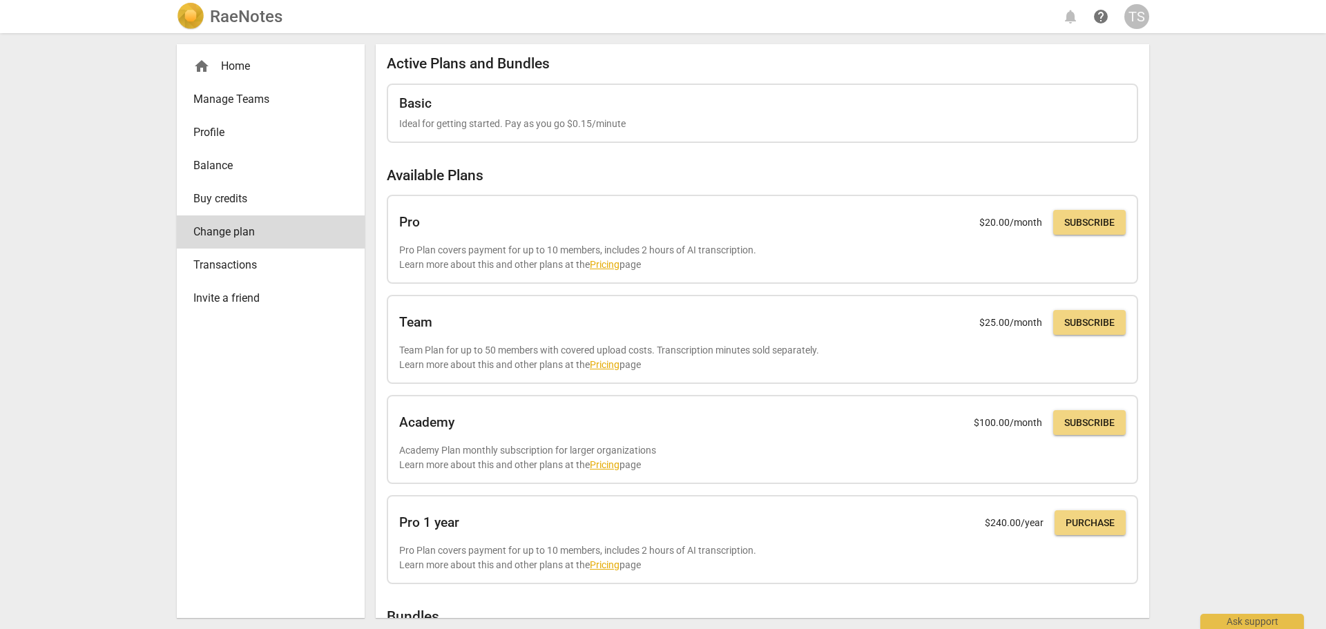
click at [224, 251] on link "Transactions" at bounding box center [271, 265] width 188 height 33
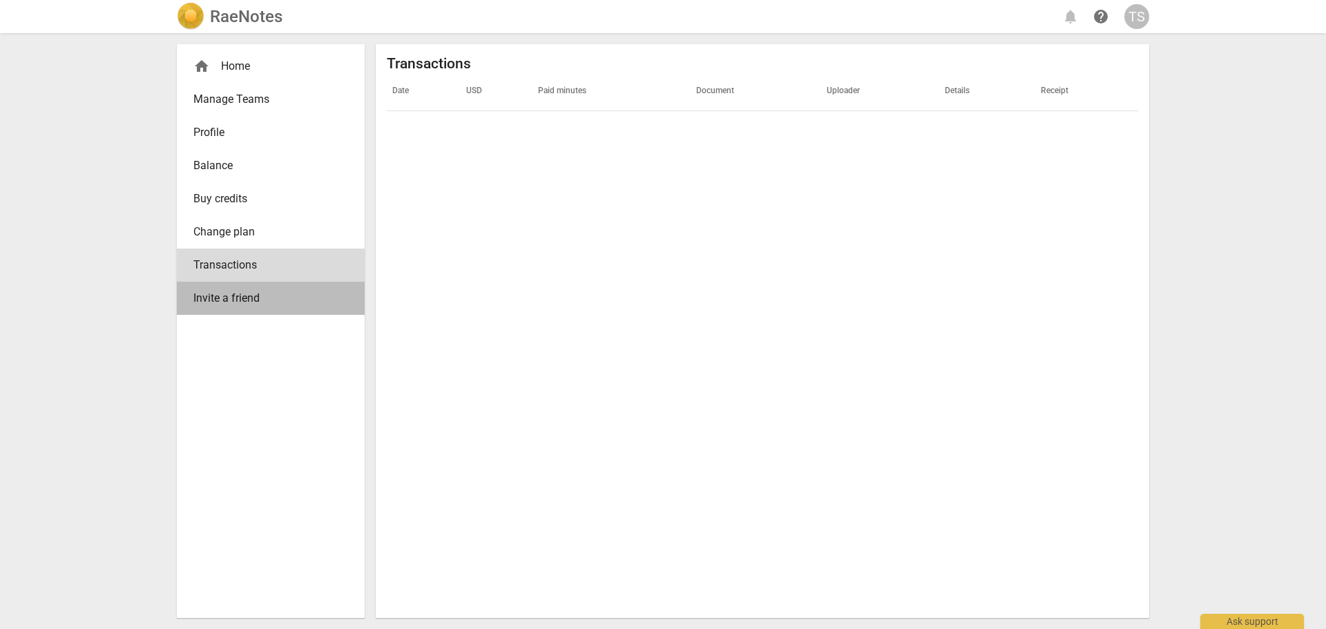
click at [242, 292] on span "Invite a friend" at bounding box center [265, 298] width 144 height 17
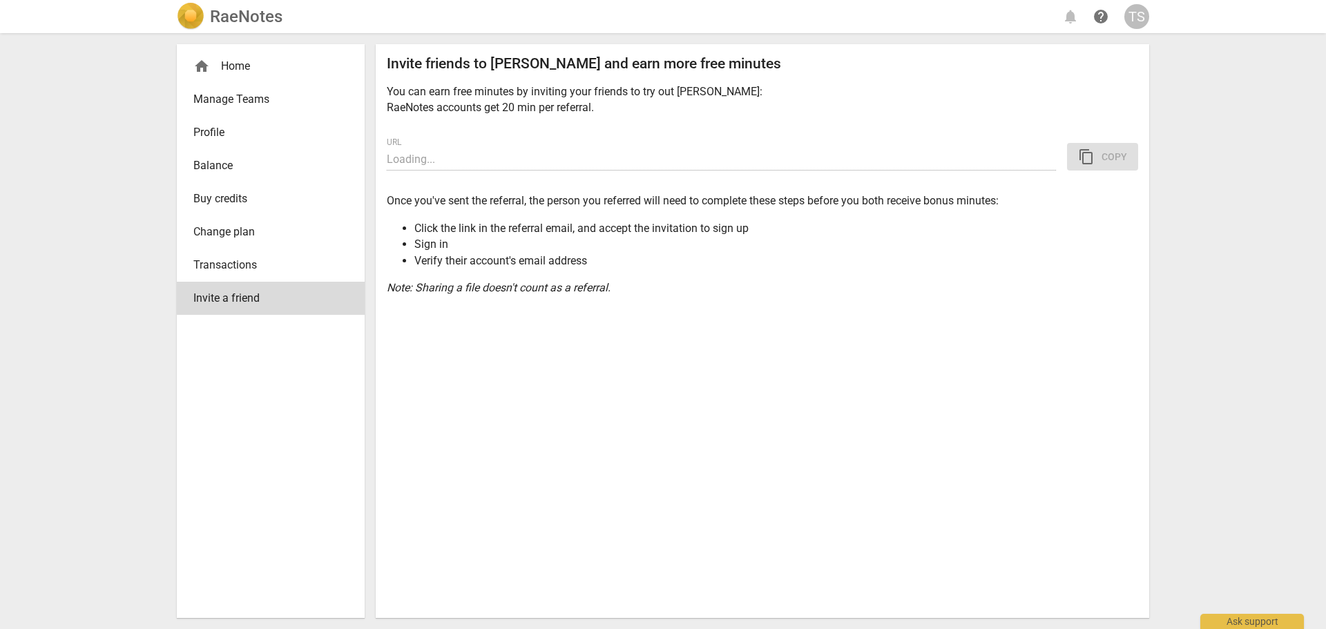
type input "[URL][DOMAIN_NAME]"
click at [1136, 15] on div "TS" at bounding box center [1136, 16] width 25 height 25
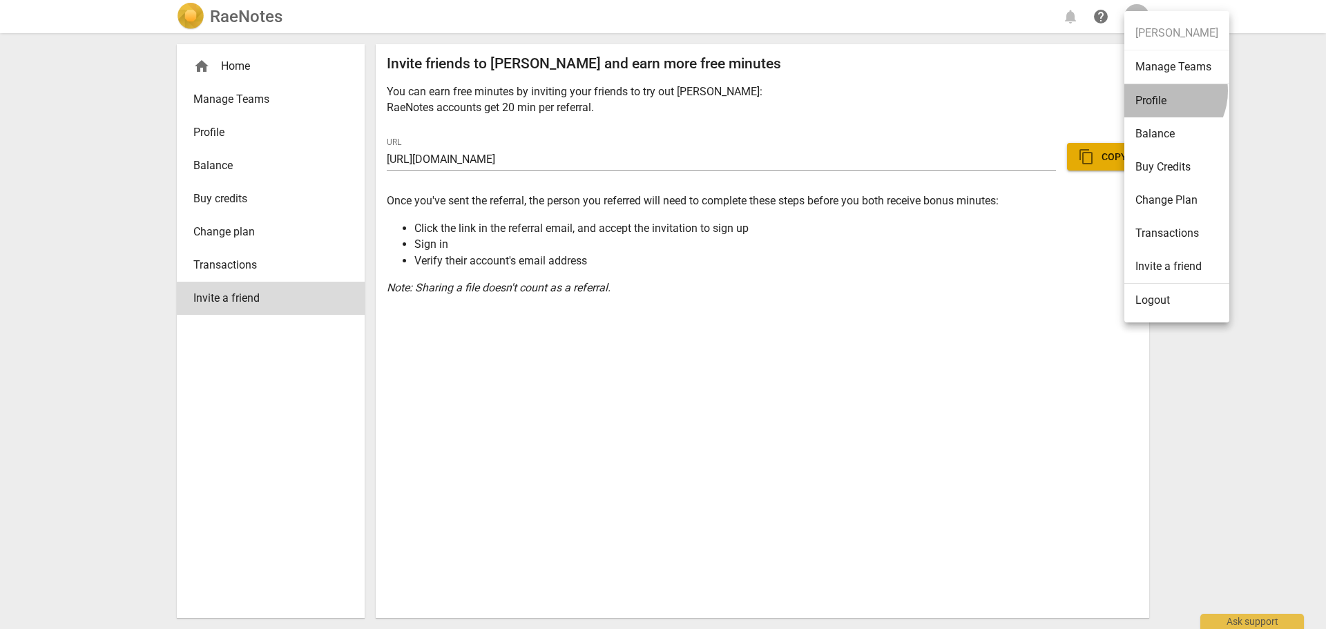
click at [1155, 91] on li "Profile" at bounding box center [1176, 100] width 105 height 33
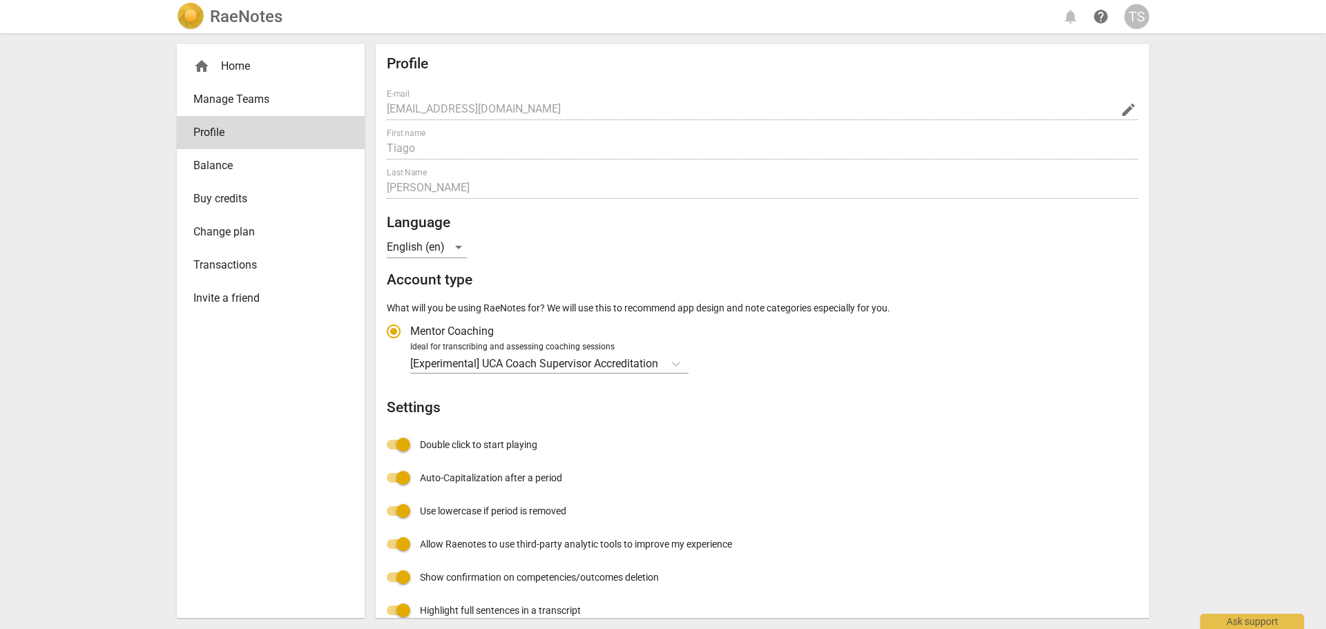
radio input "false"
click at [227, 191] on span "Buy credits" at bounding box center [265, 199] width 144 height 17
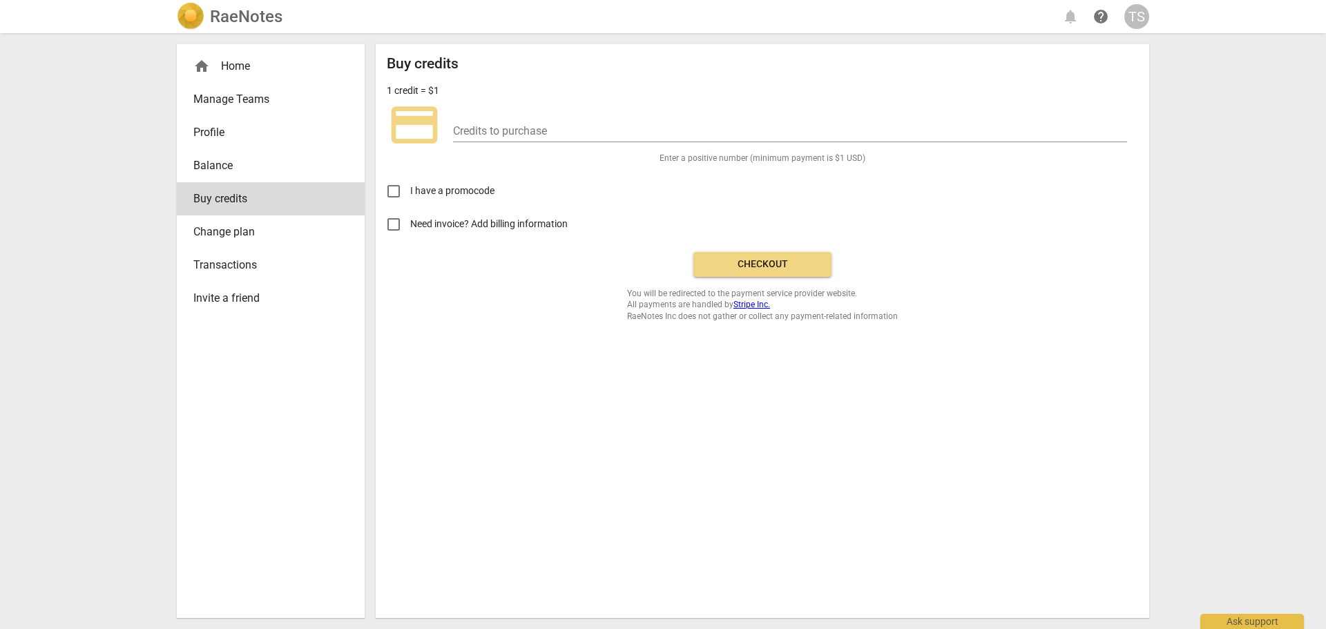
click at [208, 69] on span "home" at bounding box center [201, 66] width 17 height 17
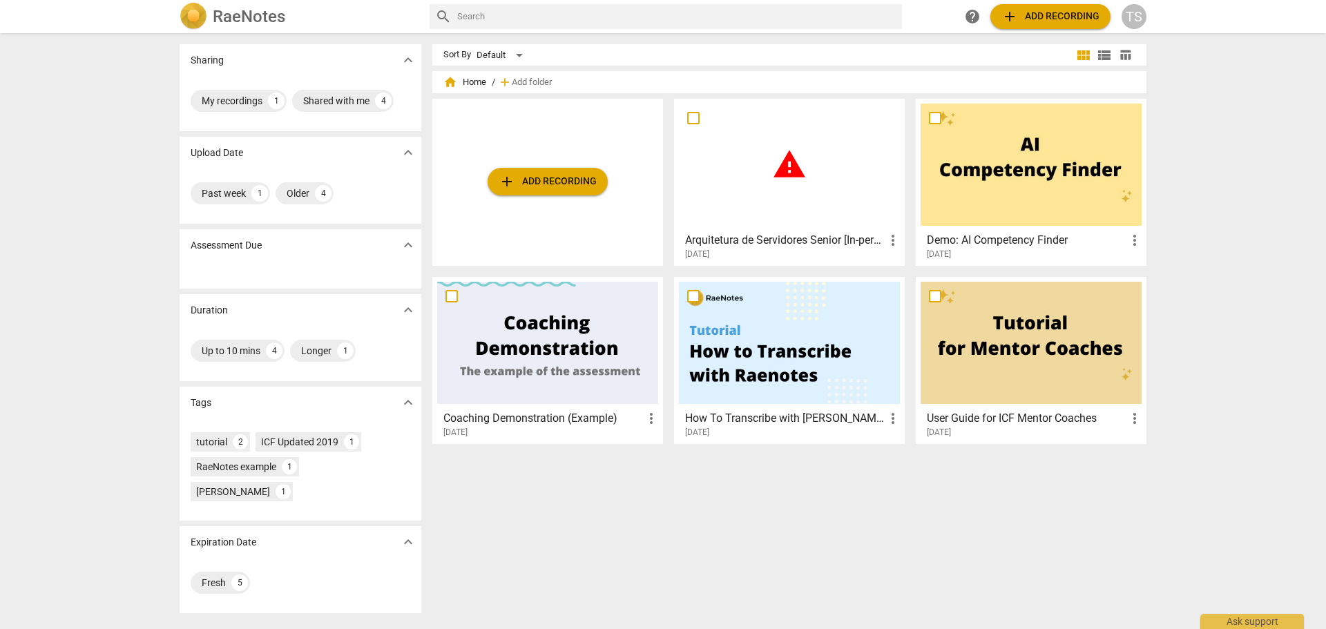
click at [800, 198] on div "warning" at bounding box center [789, 165] width 221 height 122
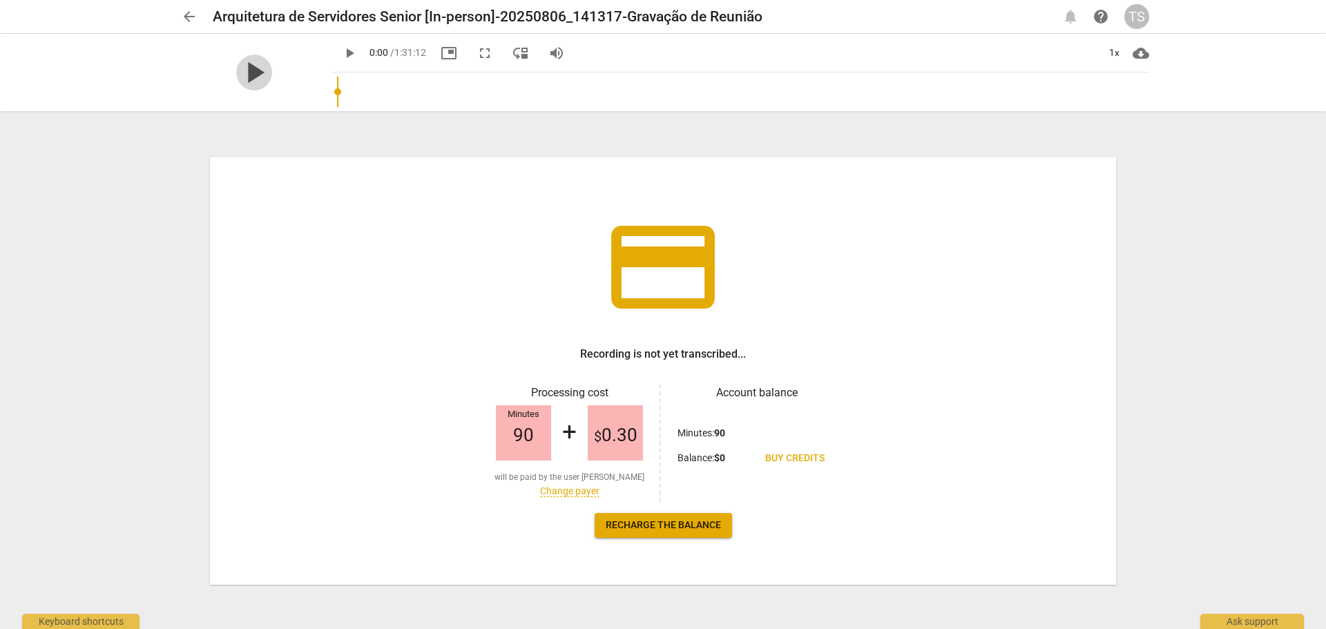
click at [253, 57] on span "play_arrow" at bounding box center [254, 73] width 36 height 36
click at [251, 72] on span "pause" at bounding box center [254, 73] width 36 height 36
type input "4"
click at [604, 457] on div "$ 0.30" at bounding box center [615, 432] width 55 height 55
click at [668, 531] on span "Recharge the balance" at bounding box center [663, 526] width 115 height 14
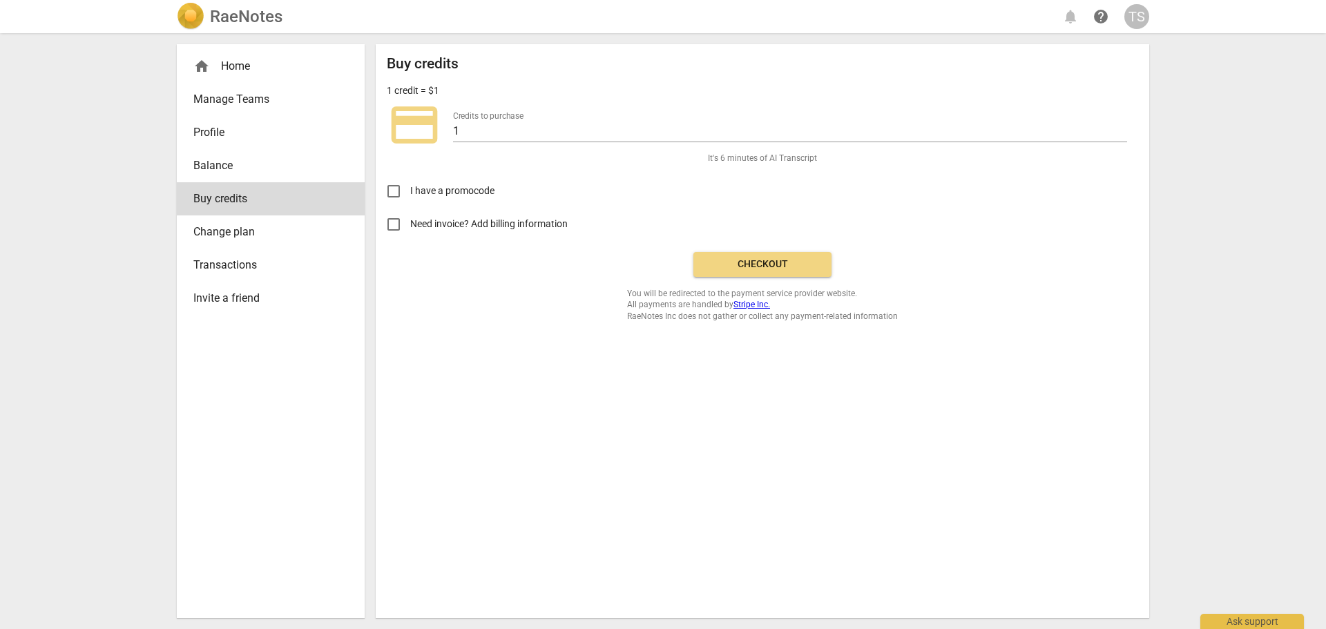
click at [415, 181] on label "I have a promocode" at bounding box center [435, 191] width 117 height 33
click at [410, 181] on input "I have a promocode" at bounding box center [393, 191] width 33 height 33
click at [414, 191] on span "I have a promocode" at bounding box center [452, 191] width 84 height 15
click at [410, 191] on input "I have a promocode" at bounding box center [393, 191] width 33 height 33
checkbox input "false"
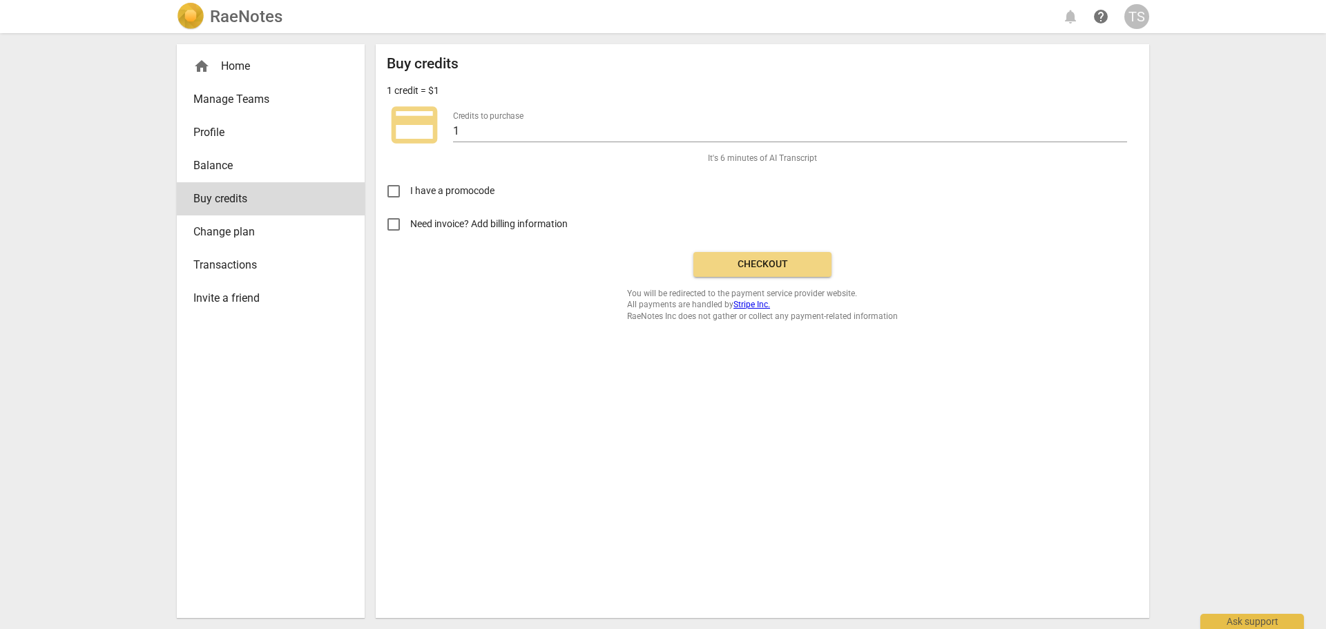
click at [436, 220] on span "Need invoice? Add billing information" at bounding box center [490, 224] width 160 height 15
click at [410, 220] on input "Need invoice? Add billing information" at bounding box center [393, 224] width 33 height 33
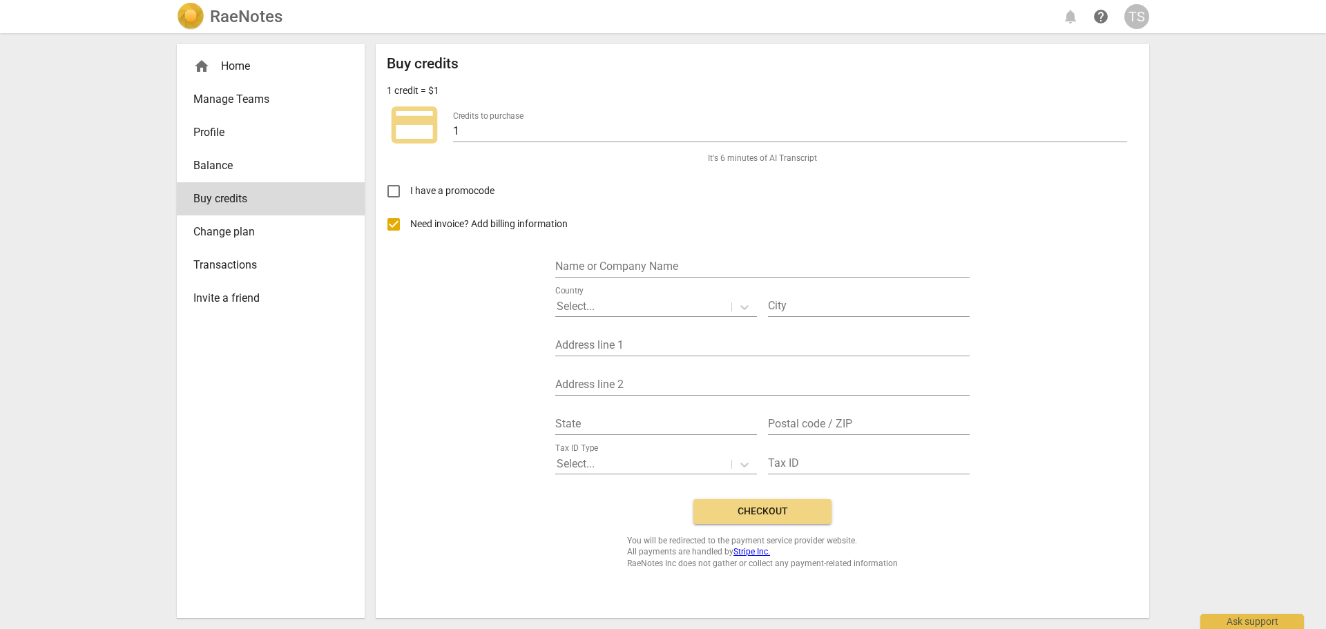
click at [436, 220] on span "Need invoice? Add billing information" at bounding box center [490, 224] width 160 height 15
click at [410, 220] on input "Need invoice? Add billing information" at bounding box center [393, 224] width 33 height 33
checkbox input "false"
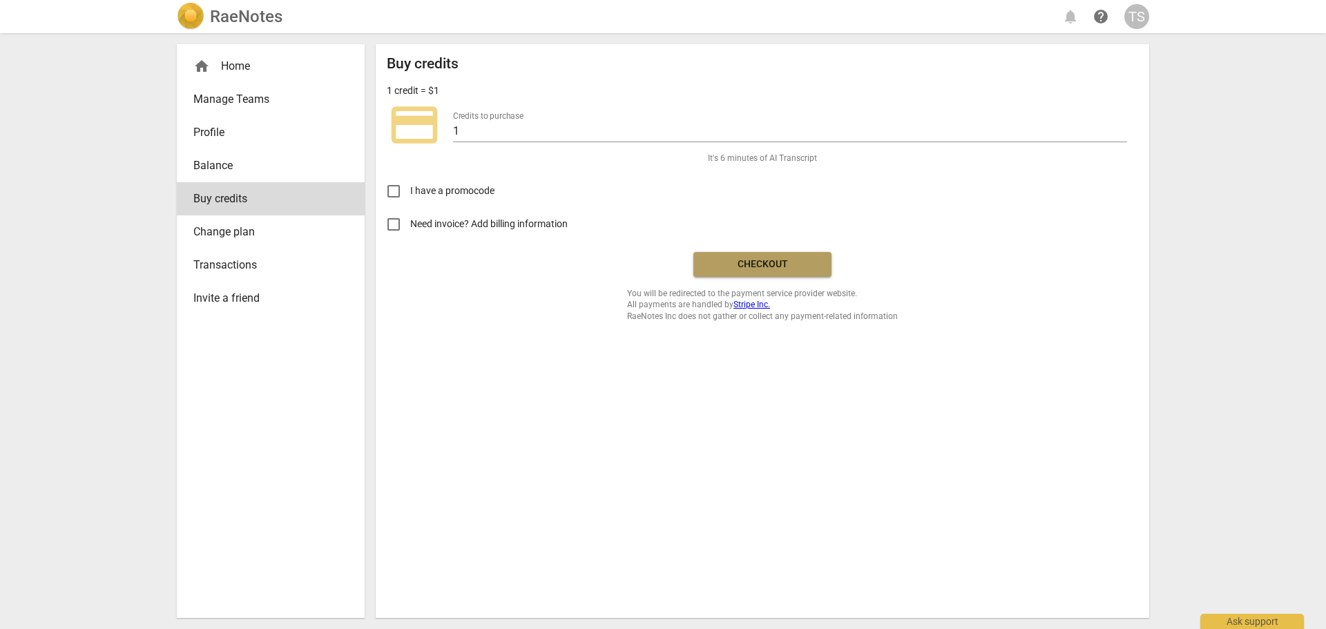
click at [753, 255] on button "Checkout" at bounding box center [762, 264] width 138 height 25
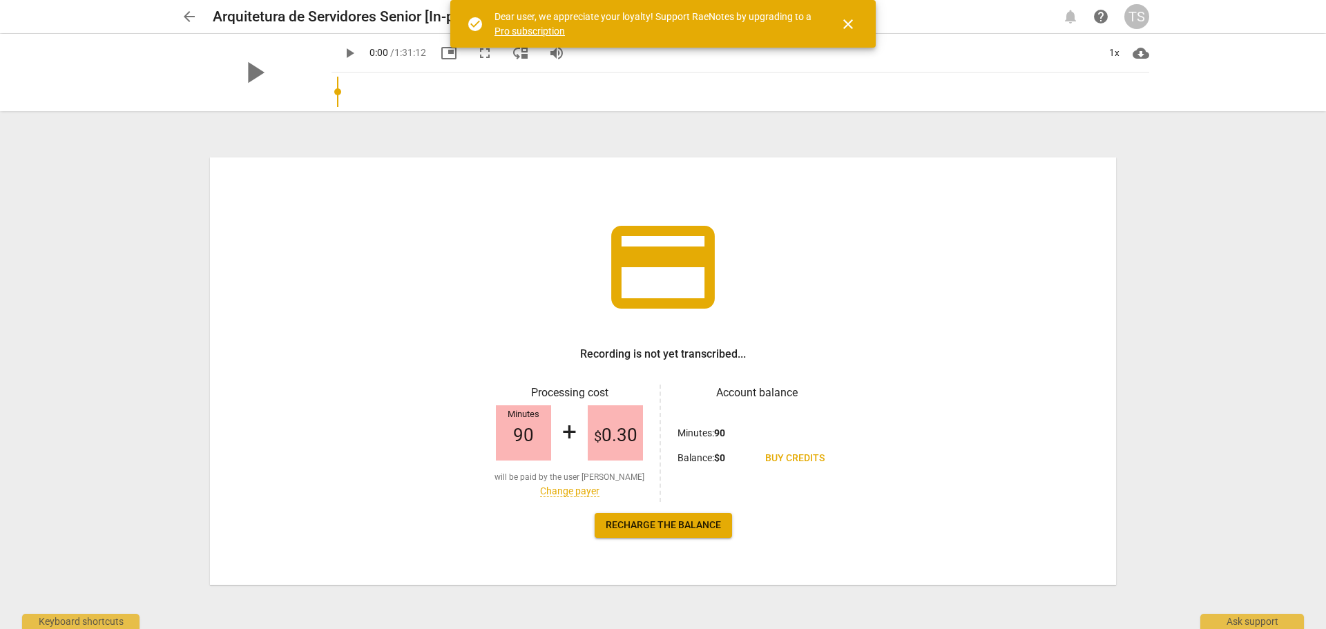
click at [561, 495] on link "Change payer" at bounding box center [569, 491] width 59 height 12
click at [787, 454] on span "Buy credits" at bounding box center [794, 459] width 59 height 14
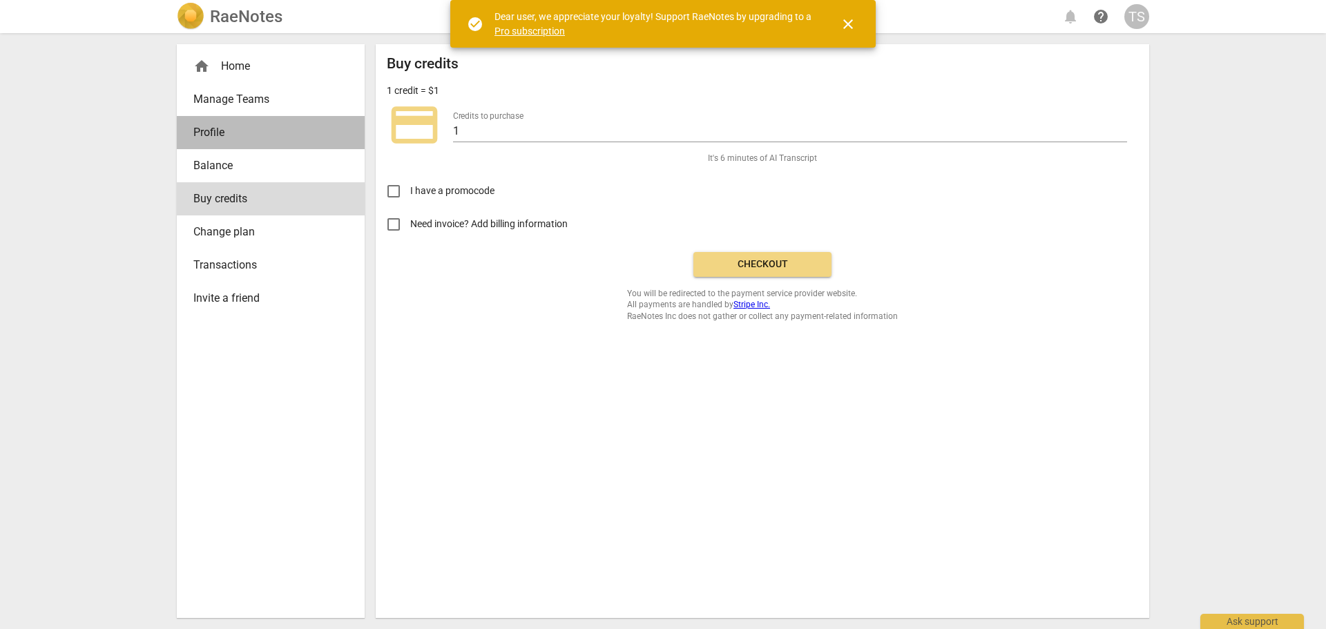
click at [215, 124] on link "Profile" at bounding box center [271, 132] width 188 height 33
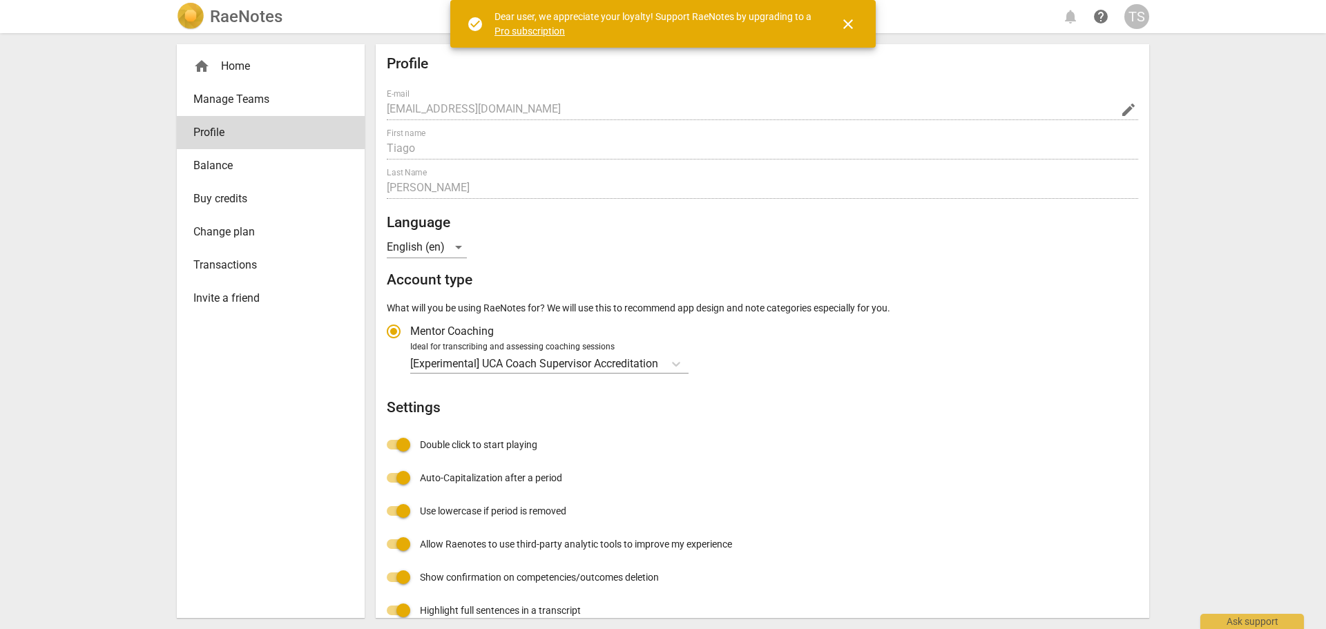
radio input "false"
click at [220, 276] on link "Transactions" at bounding box center [271, 265] width 188 height 33
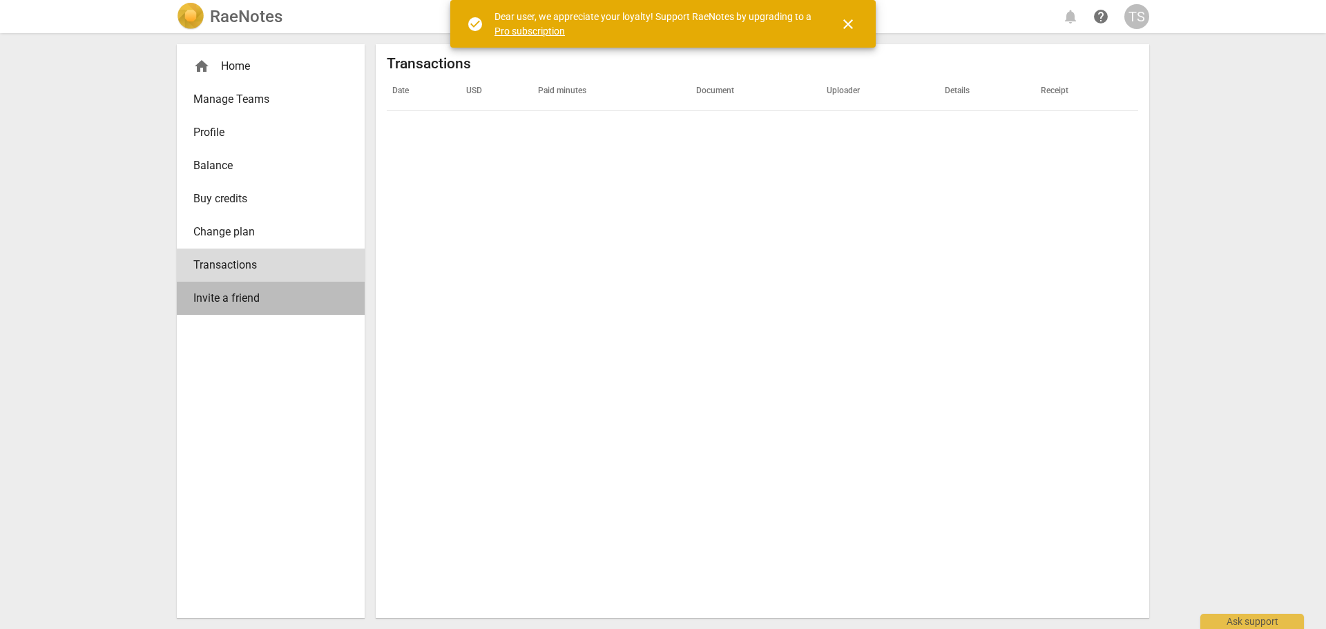
click at [231, 298] on span "Invite a friend" at bounding box center [265, 298] width 144 height 17
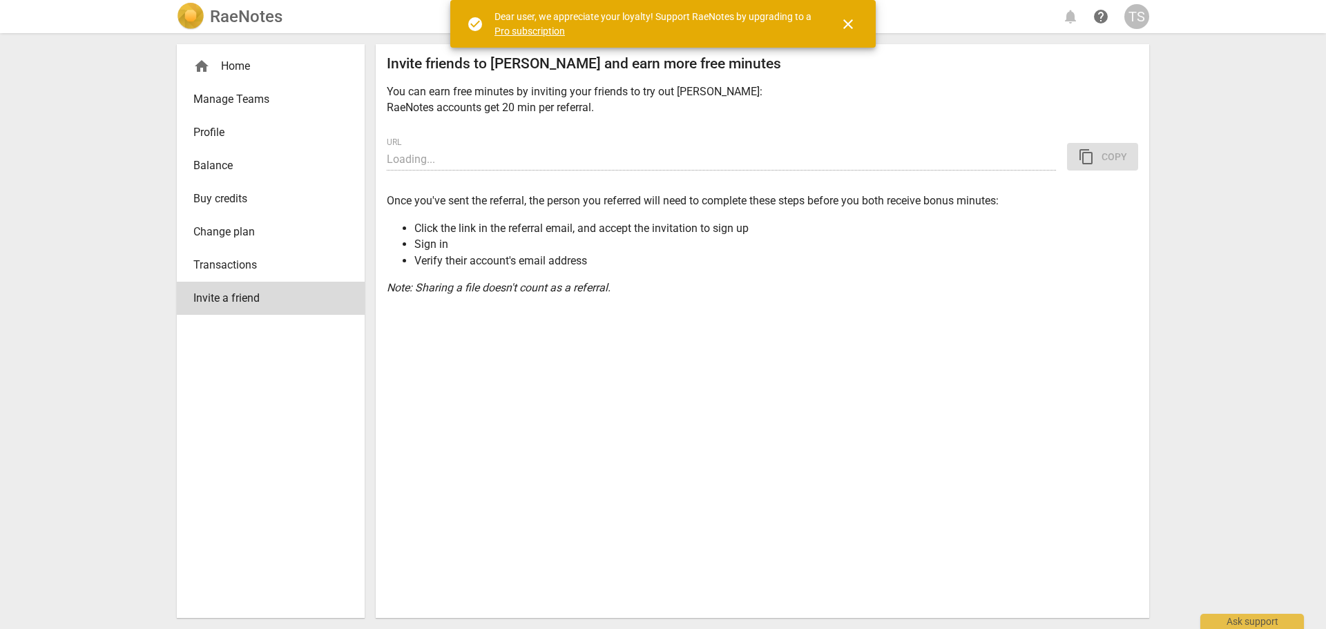
type input "https://app.raenotes.com/invitation/gAAAAABoyLhbUJ-S2KvJOQUkl1UOcoY4pB5NgqPSq4O…"
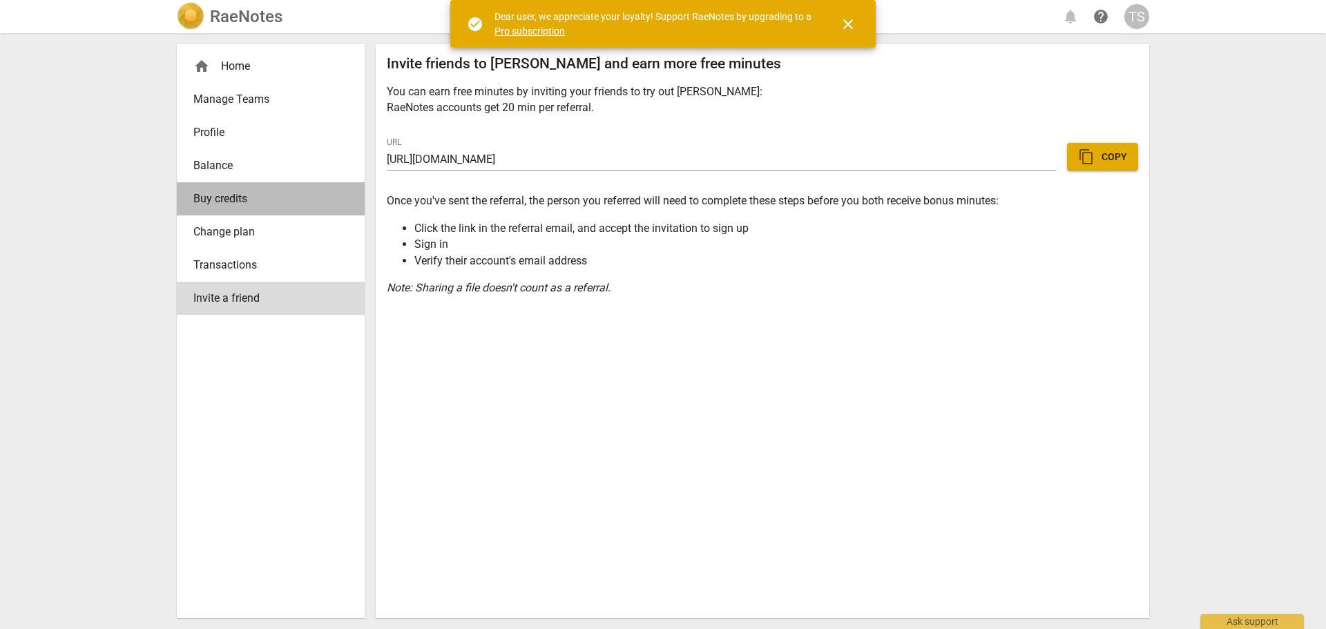
click at [222, 211] on link "Buy credits" at bounding box center [271, 198] width 188 height 33
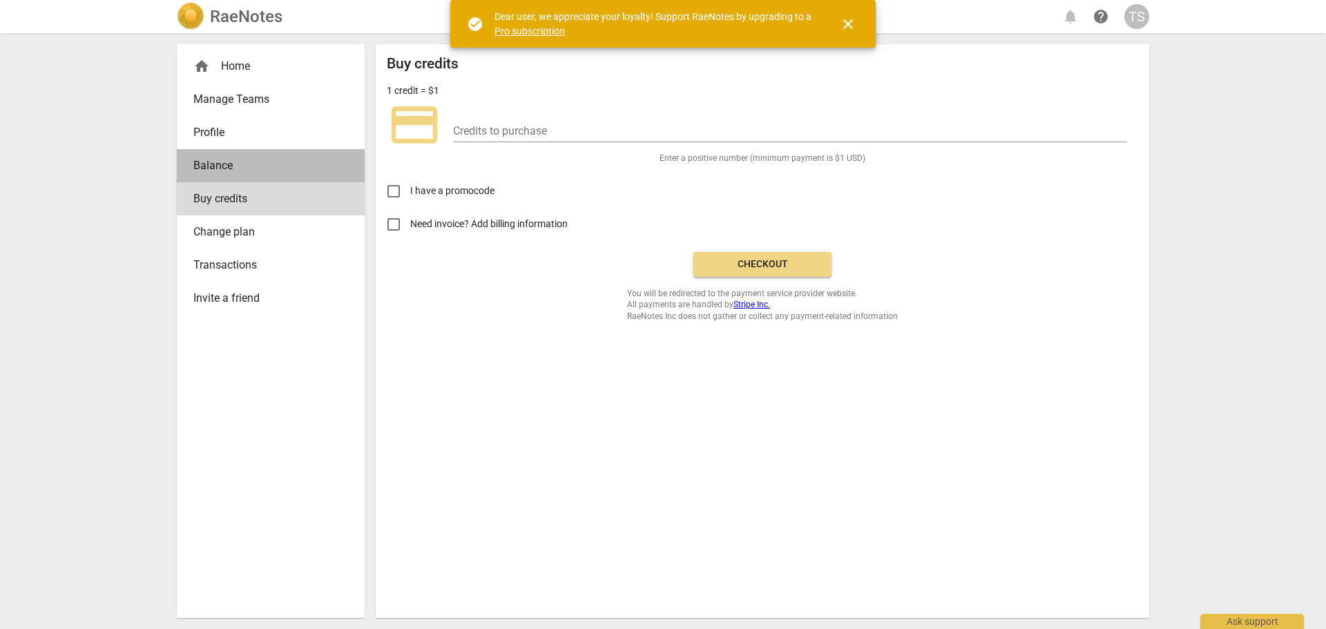
click at [214, 178] on link "Balance" at bounding box center [271, 165] width 188 height 33
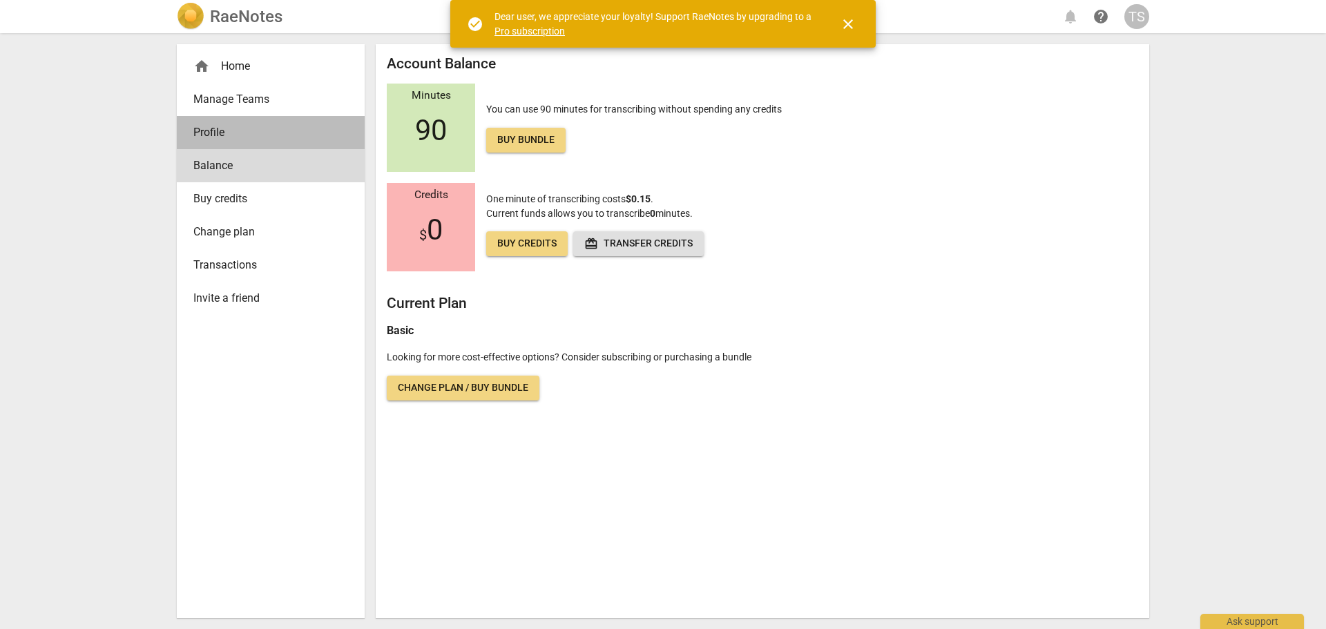
click at [204, 132] on span "Profile" at bounding box center [265, 132] width 144 height 17
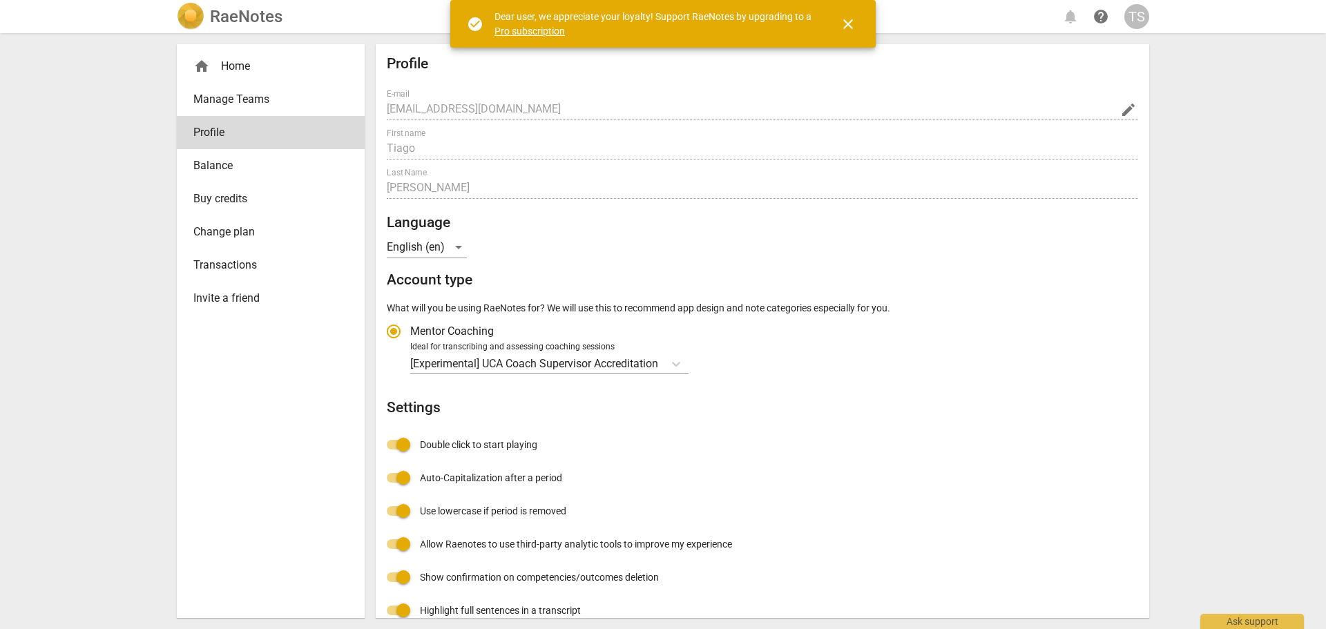
radio input "false"
click at [202, 108] on link "Manage Teams" at bounding box center [271, 99] width 188 height 33
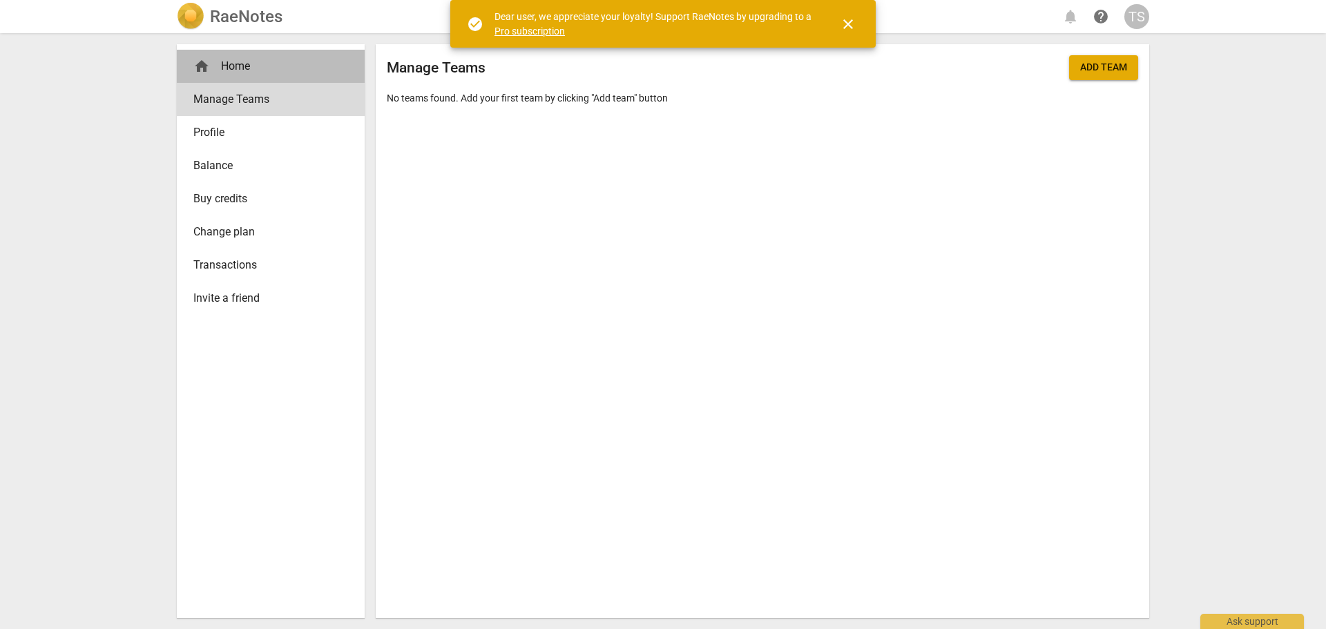
click at [230, 79] on div "home Home" at bounding box center [271, 66] width 188 height 33
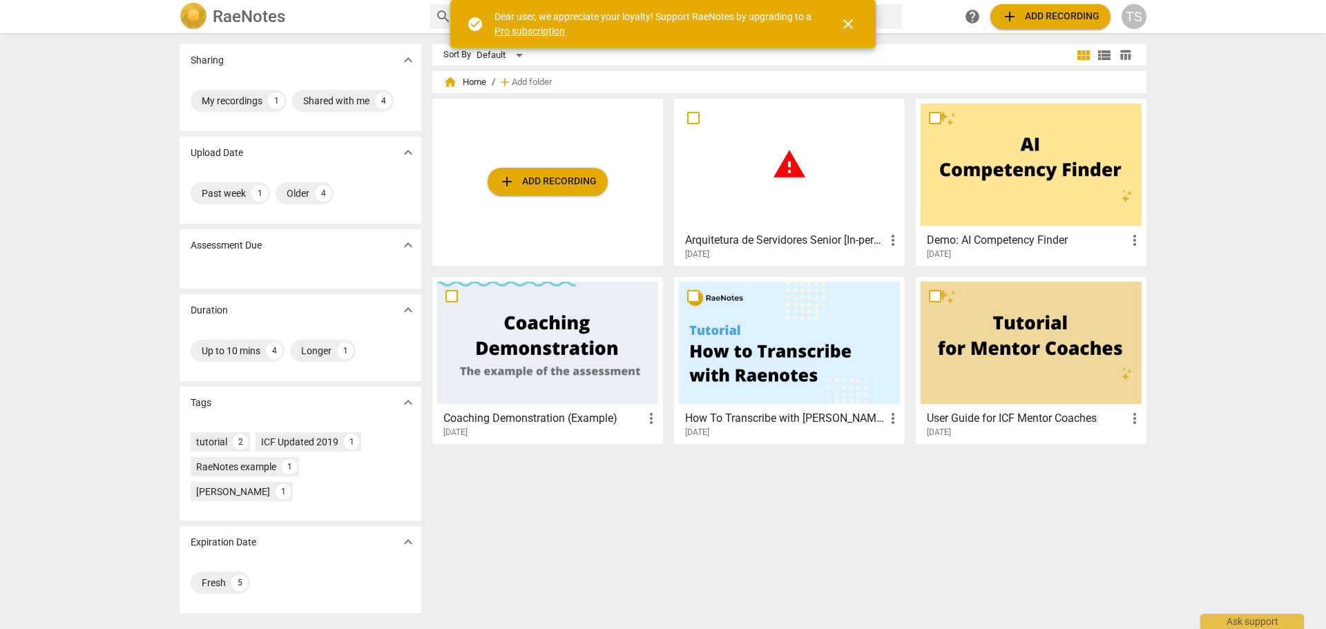
click at [221, 207] on div "Past week 1 Older 4" at bounding box center [301, 195] width 242 height 55
click at [362, 99] on div "Shared with me" at bounding box center [336, 101] width 66 height 14
